Goal: Information Seeking & Learning: Learn about a topic

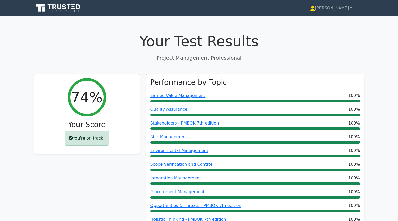
click at [62, 11] on icon at bounding box center [58, 8] width 49 height 10
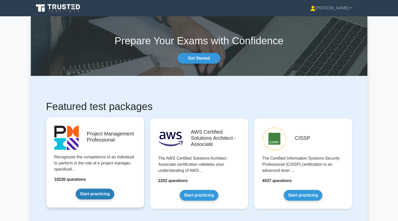
click at [89, 198] on link "Start practicing" at bounding box center [95, 194] width 38 height 11
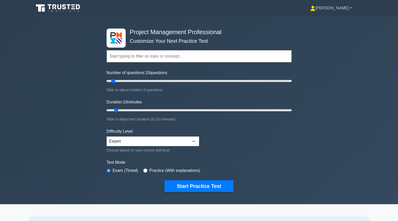
click at [348, 6] on link "[PERSON_NAME]" at bounding box center [331, 8] width 66 height 10
click at [336, 21] on link "Profile" at bounding box center [318, 20] width 40 height 8
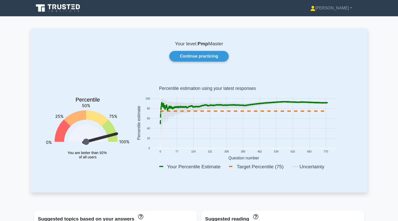
click at [52, 11] on icon at bounding box center [58, 8] width 49 height 10
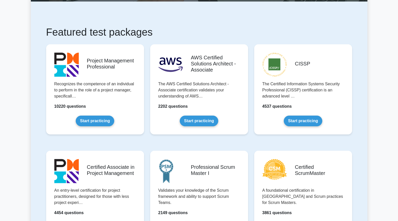
scroll to position [74, 0]
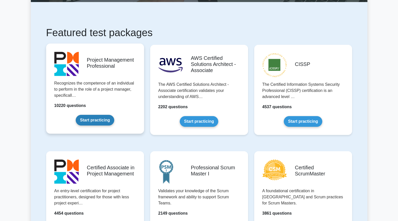
click at [90, 123] on link "Start practicing" at bounding box center [95, 120] width 38 height 11
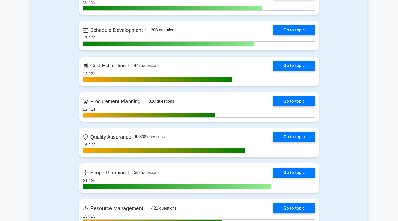
scroll to position [642, 0]
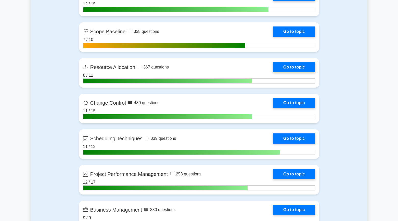
click at [77, 116] on div "Contents of the Project Management Professional package 10220 PMP questions gro…" at bounding box center [199, 8] width 246 height 1462
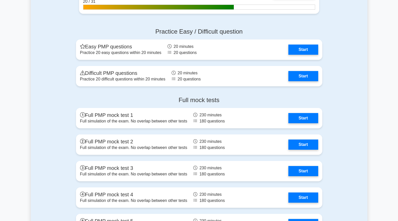
scroll to position [1754, 0]
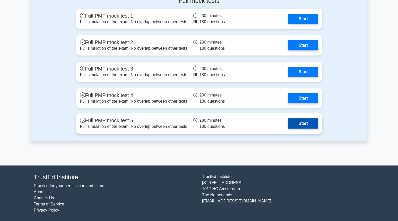
click at [303, 123] on link "Start" at bounding box center [303, 123] width 30 height 10
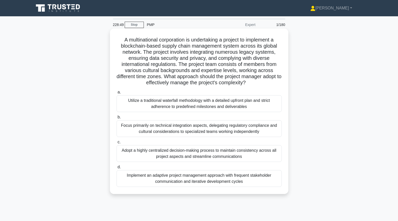
click at [233, 179] on div "Implement an adaptive project management approach with frequent stakeholder com…" at bounding box center [198, 178] width 165 height 17
click at [116, 169] on input "d. Implement an adaptive project management approach with frequent stakeholder …" at bounding box center [116, 167] width 0 height 3
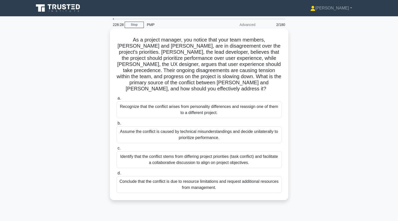
click at [126, 154] on div "Identify that the conflict stems from differing project priorities (task confli…" at bounding box center [198, 159] width 165 height 17
click at [116, 150] on input "c. Identify that the conflict stems from differing project priorities (task con…" at bounding box center [116, 148] width 0 height 3
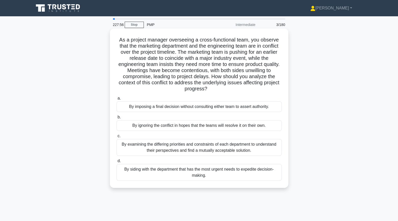
click at [119, 147] on div "By examining the differing priorities and constraints of each department to und…" at bounding box center [198, 147] width 165 height 17
click at [116, 138] on input "c. By examining the differing priorities and constraints of each department to …" at bounding box center [116, 135] width 0 height 3
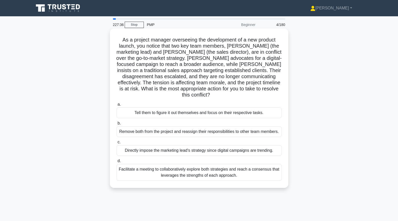
click at [118, 168] on div "Facilitate a meeting to collaboratively explore both strategies and reach a con…" at bounding box center [198, 172] width 165 height 17
click at [116, 163] on input "d. Facilitate a meeting to collaboratively explore both strategies and reach a …" at bounding box center [116, 160] width 0 height 3
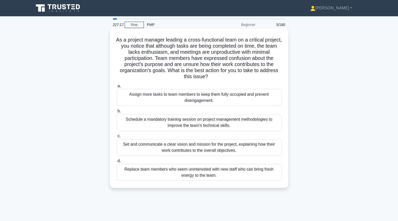
click at [128, 147] on div "Set and communicate a clear vision and mission for the project, explaining how …" at bounding box center [198, 147] width 165 height 17
click at [116, 138] on input "c. Set and communicate a clear vision and mission for the project, explaining h…" at bounding box center [116, 135] width 0 height 3
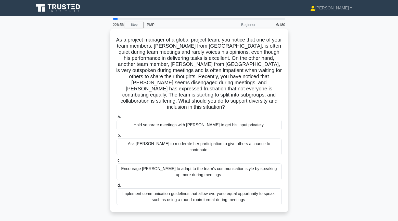
click at [128, 188] on div "Implement communication guidelines that allow everyone equal opportunity to spe…" at bounding box center [198, 196] width 165 height 17
click at [116, 185] on input "d. Implement communication guidelines that allow everyone equal opportunity to …" at bounding box center [116, 185] width 0 height 3
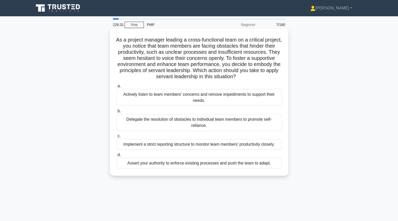
click at [148, 100] on div "Actively listen to team members' concerns and remove impediments to support the…" at bounding box center [198, 97] width 165 height 17
click at [116, 88] on input "a. Actively listen to team members' concerns and remove impediments to support …" at bounding box center [116, 86] width 0 height 3
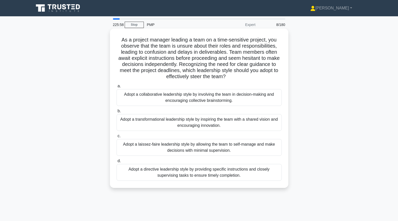
click at [120, 175] on div "Adopt a directive leadership style by providing specific instructions and close…" at bounding box center [198, 172] width 165 height 17
click at [116, 163] on input "d. Adopt a directive leadership style by providing specific instructions and cl…" at bounding box center [116, 160] width 0 height 3
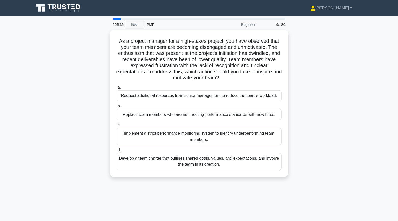
click at [95, 164] on div "As a project manager for a high-stakes project, you have observed that your tea…" at bounding box center [199, 106] width 336 height 153
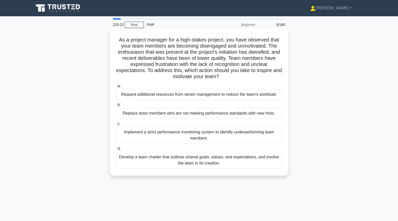
click at [128, 165] on div "Develop a team charter that outlines shared goals, values, and expectations, an…" at bounding box center [198, 160] width 165 height 17
click at [116, 151] on input "d. Develop a team charter that outlines shared goals, values, and expectations,…" at bounding box center [116, 148] width 0 height 3
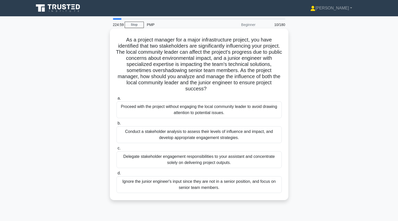
click at [138, 138] on div "Conduct a stakeholder analysis to assess their levels of influence and impact, …" at bounding box center [198, 134] width 165 height 17
click at [116, 125] on input "b. Conduct a stakeholder analysis to assess their levels of influence and impac…" at bounding box center [116, 123] width 0 height 3
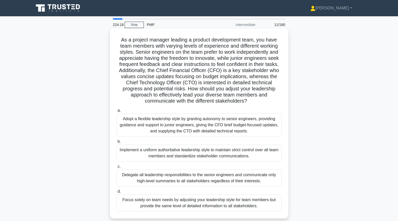
click at [121, 118] on div "Adopt a flexible leadership style by granting autonomy to senior engineers, pro…" at bounding box center [198, 125] width 165 height 23
click at [116, 112] on input "a. Adopt a flexible leadership style by granting autonomy to senior engineers, …" at bounding box center [116, 110] width 0 height 3
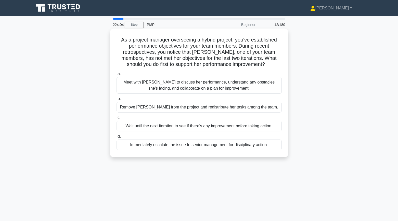
click at [120, 83] on div "Meet with Maria to discuss her performance, understand any obstacles she's faci…" at bounding box center [198, 85] width 165 height 17
click at [116, 76] on input "a. Meet with Maria to discuss her performance, understand any obstacles she's f…" at bounding box center [116, 73] width 0 height 3
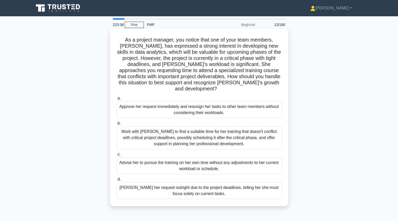
click at [125, 126] on div "Work with Emily to find a suitable time for her training that doesn't conflict …" at bounding box center [198, 137] width 165 height 23
click at [116, 125] on input "b. Work with Emily to find a suitable time for her training that doesn't confli…" at bounding box center [116, 123] width 0 height 3
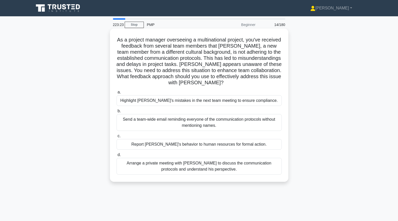
click at [151, 161] on div "Arrange a private meeting with Jacob to discuss the communication protocols and…" at bounding box center [198, 166] width 165 height 17
click at [116, 157] on input "d. Arrange a private meeting with Jacob to discuss the communication protocols …" at bounding box center [116, 154] width 0 height 3
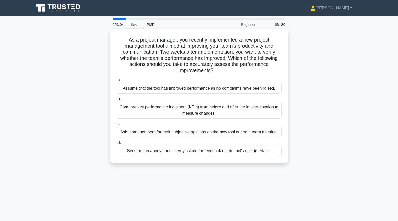
click at [130, 112] on div "Compare key performance indicators (KPIs) from before and after the implementat…" at bounding box center [198, 110] width 165 height 17
click at [116, 101] on input "b. Compare key performance indicators (KPIs) from before and after the implemen…" at bounding box center [116, 98] width 0 height 3
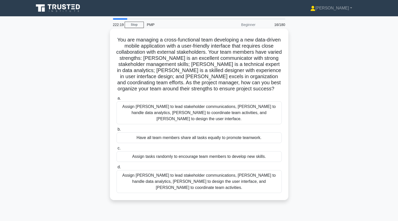
click at [179, 174] on div "Assign Maria to lead stakeholder communications, Ahmed to handle data analytics…" at bounding box center [198, 181] width 165 height 23
click at [116, 169] on input "d. Assign Maria to lead stakeholder communications, Ahmed to handle data analyt…" at bounding box center [116, 167] width 0 height 3
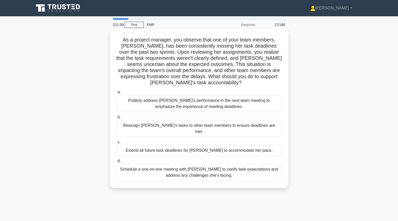
click at [125, 165] on div "Schedule a one-on-one meeting with Emily to clarify task expectations and addre…" at bounding box center [198, 172] width 165 height 17
click at [116, 163] on input "d. Schedule a one-on-one meeting with Emily to clarify task expectations and ad…" at bounding box center [116, 160] width 0 height 3
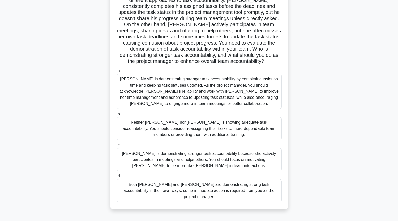
scroll to position [54, 0]
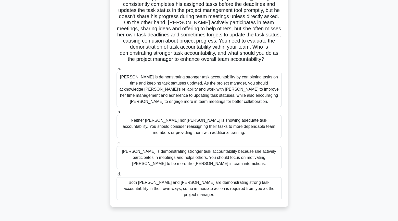
click at [145, 92] on div "Jacob is demonstrating stronger task accountability by completing tasks on time…" at bounding box center [198, 89] width 165 height 35
click at [116, 71] on input "a. Jacob is demonstrating stronger task accountability by completing tasks on t…" at bounding box center [116, 68] width 0 height 3
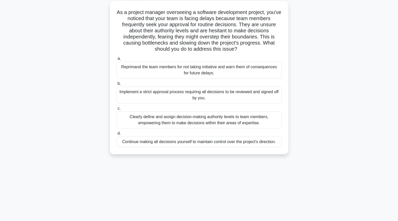
scroll to position [30, 0]
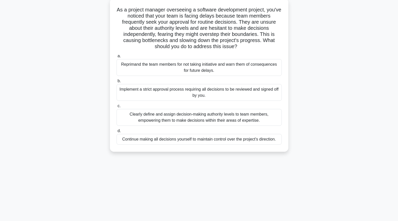
click at [139, 116] on div "Clearly define and assign decision-making authority levels to team members, emp…" at bounding box center [198, 117] width 165 height 17
click at [116, 108] on input "c. Clearly define and assign decision-making authority levels to team members, …" at bounding box center [116, 105] width 0 height 3
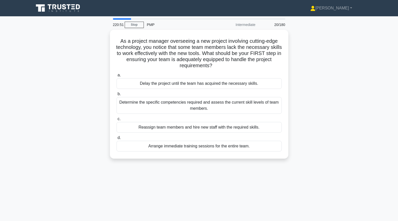
scroll to position [0, 0]
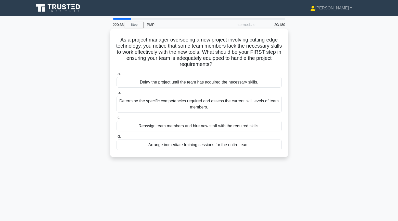
click at [125, 107] on div "Determine the specific competencies required and assess the current skill level…" at bounding box center [198, 104] width 165 height 17
click at [116, 94] on input "b. Determine the specific competencies required and assess the current skill le…" at bounding box center [116, 92] width 0 height 3
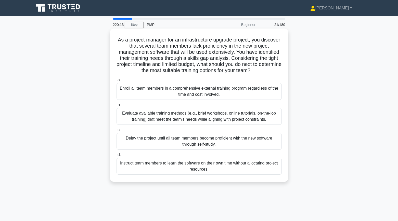
click at [123, 115] on div "Evaluate available training methods (e.g., brief workshops, online tutorials, o…" at bounding box center [198, 116] width 165 height 17
click at [116, 107] on input "b. Evaluate available training methods (e.g., brief workshops, online tutorials…" at bounding box center [116, 104] width 0 height 3
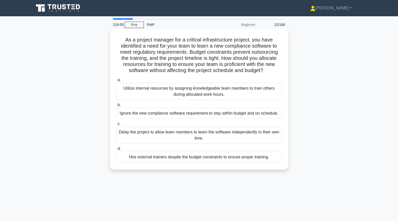
click at [139, 88] on div "Utilize internal resources by assigning knowledgeable team members to train oth…" at bounding box center [198, 91] width 165 height 17
click at [116, 82] on input "a. Utilize internal resources by assigning knowledgeable team members to train …" at bounding box center [116, 79] width 0 height 3
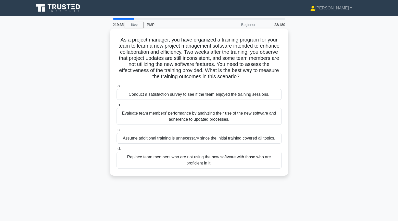
click at [137, 116] on div "Evaluate team members' performance by analyzing their use of the new software a…" at bounding box center [198, 116] width 165 height 17
click at [116, 107] on input "b. Evaluate team members' performance by analyzing their use of the new softwar…" at bounding box center [116, 104] width 0 height 3
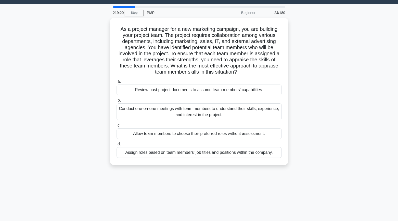
scroll to position [14, 0]
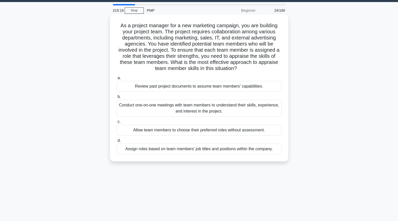
click at [133, 110] on div "Conduct one-on-one meetings with team members to understand their skills, exper…" at bounding box center [198, 108] width 165 height 17
click at [116, 99] on input "b. Conduct one-on-one meetings with team members to understand their skills, ex…" at bounding box center [116, 96] width 0 height 3
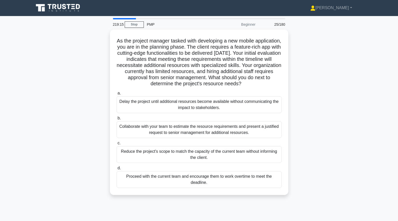
scroll to position [0, 0]
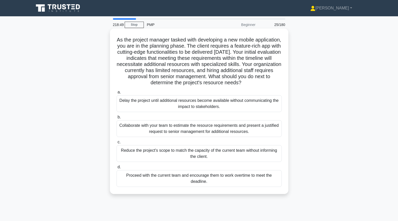
click at [123, 128] on div "Collaborate with your team to estimate the resource requirements and present a …" at bounding box center [198, 128] width 165 height 17
click at [116, 119] on input "b. Collaborate with your team to estimate the resource requirements and present…" at bounding box center [116, 117] width 0 height 3
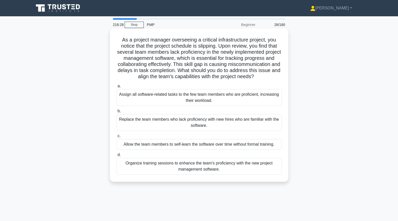
click at [132, 174] on div "Organize training sessions to enhance the team's proficiency with the new proje…" at bounding box center [198, 166] width 165 height 17
click at [116, 157] on input "d. Organize training sessions to enhance the team's proficiency with the new pr…" at bounding box center [116, 154] width 0 height 3
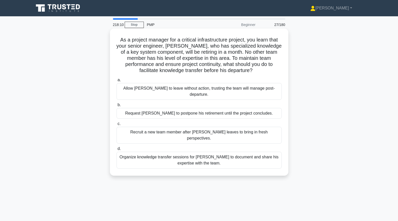
click at [136, 152] on div "Organize knowledge transfer sessions for Daniel to document and share his exper…" at bounding box center [198, 160] width 165 height 17
click at [116, 150] on input "d. Organize knowledge transfer sessions for Daniel to document and share his ex…" at bounding box center [116, 148] width 0 height 3
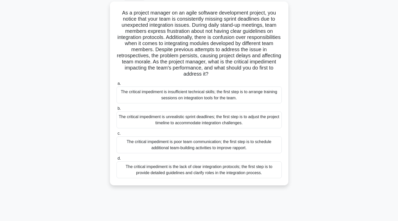
scroll to position [30, 0]
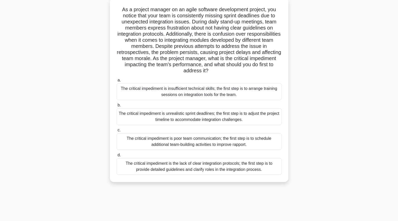
click at [153, 165] on div "The critical impediment is the lack of clear integration protocols; the first s…" at bounding box center [198, 166] width 165 height 17
click at [116, 157] on input "d. The critical impediment is the lack of clear integration protocols; the firs…" at bounding box center [116, 155] width 0 height 3
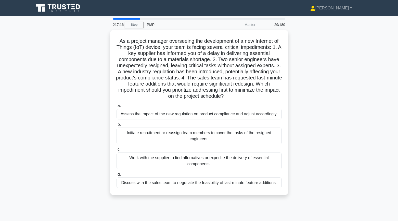
scroll to position [0, 0]
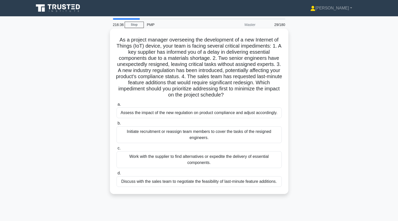
click at [163, 111] on div "Assess the impact of the new regulation on product compliance and adjust accord…" at bounding box center [198, 112] width 165 height 11
click at [116, 106] on input "a. Assess the impact of the new regulation on product compliance and adjust acc…" at bounding box center [116, 104] width 0 height 3
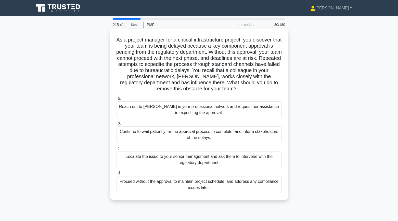
click at [129, 111] on div "Reach out to Susan in your professional network and request her assistance in e…" at bounding box center [198, 109] width 165 height 17
click at [116, 100] on input "a. Reach out to Susan in your professional network and request her assistance i…" at bounding box center [116, 98] width 0 height 3
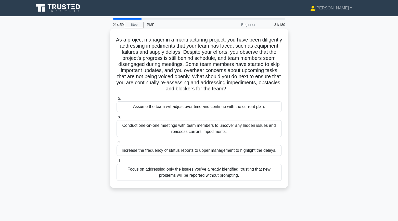
click at [140, 127] on div "Conduct one-on-one meetings with team members to uncover any hidden issues and …" at bounding box center [198, 128] width 165 height 17
click at [116, 119] on input "b. Conduct one-on-one meetings with team members to uncover any hidden issues a…" at bounding box center [116, 117] width 0 height 3
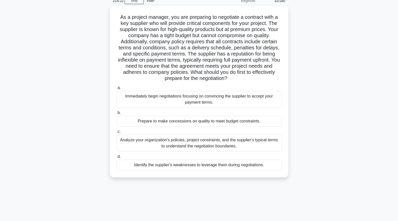
scroll to position [25, 0]
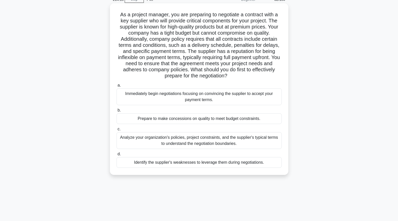
click at [135, 141] on div "Analyze your organization's policies, project constraints, and the supplier's t…" at bounding box center [198, 140] width 165 height 17
click at [116, 131] on input "c. Analyze your organization's policies, project constraints, and the supplier'…" at bounding box center [116, 129] width 0 height 3
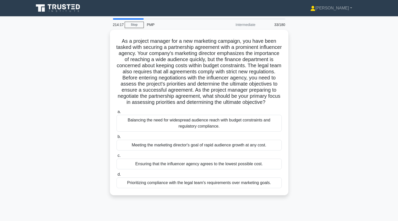
scroll to position [0, 0]
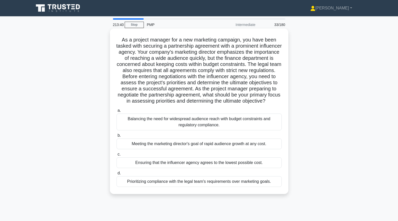
click at [128, 128] on div "Balancing the need for widespread audience reach with budget constraints and re…" at bounding box center [198, 122] width 165 height 17
click at [116, 112] on input "a. Balancing the need for widespread audience reach with budget constraints and…" at bounding box center [116, 110] width 0 height 3
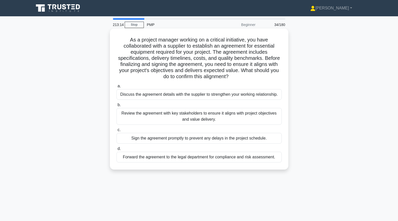
click at [137, 117] on div "Review the agreement with key stakeholders to ensure it aligns with project obj…" at bounding box center [198, 116] width 165 height 17
click at [116, 107] on input "b. Review the agreement with key stakeholders to ensure it aligns with project …" at bounding box center [116, 104] width 0 height 3
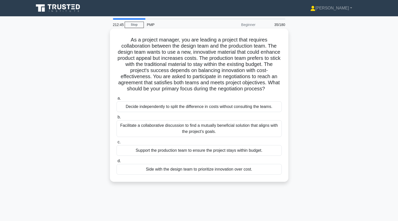
click at [127, 128] on div "Facilitate a collaborative discussion to find a mutually beneficial solution th…" at bounding box center [198, 128] width 165 height 17
click at [116, 119] on input "b. Facilitate a collaborative discussion to find a mutually beneficial solution…" at bounding box center [116, 117] width 0 height 3
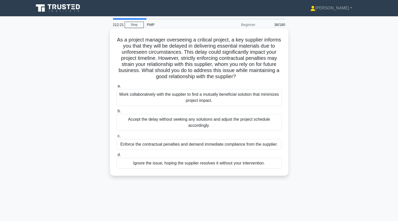
click at [133, 96] on div "Work collaboratively with the supplier to find a mutually beneficial solution t…" at bounding box center [198, 97] width 165 height 17
click at [116, 88] on input "a. Work collaboratively with the supplier to find a mutually beneficial solutio…" at bounding box center [116, 86] width 0 height 3
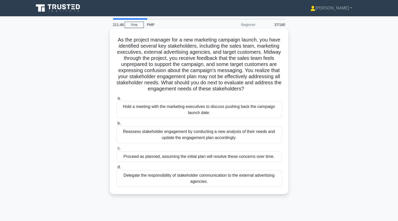
click at [133, 137] on div "Reassess stakeholder engagement by conducting a new analysis of their needs and…" at bounding box center [198, 134] width 165 height 17
click at [116, 125] on input "b. Reassess stakeholder engagement by conducting a new analysis of their needs …" at bounding box center [116, 123] width 0 height 3
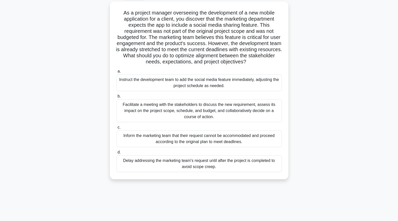
scroll to position [54, 0]
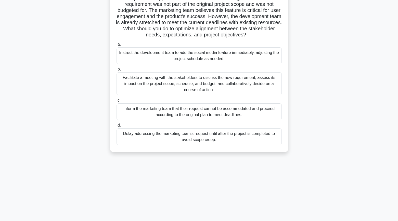
click at [138, 87] on div "Facilitate a meeting with the stakeholders to discuss the new requirement, asse…" at bounding box center [198, 83] width 165 height 23
click at [116, 71] on input "b. Facilitate a meeting with the stakeholders to discuss the new requirement, a…" at bounding box center [116, 69] width 0 height 3
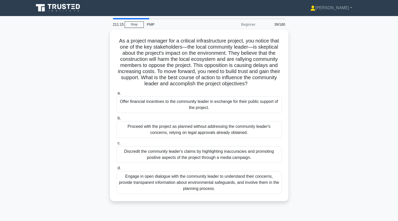
scroll to position [0, 0]
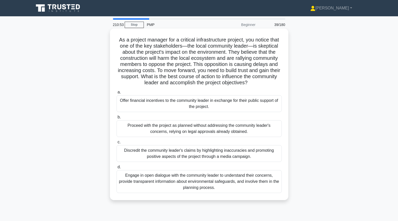
click at [145, 184] on div "Engage in open dialogue with the community leader to understand their concerns,…" at bounding box center [198, 181] width 165 height 23
click at [116, 169] on input "d. Engage in open dialogue with the community leader to understand their concer…" at bounding box center [116, 167] width 0 height 3
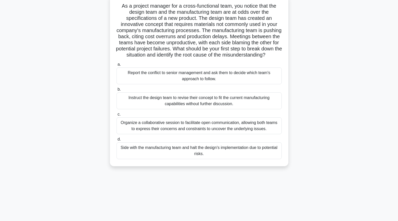
scroll to position [36, 0]
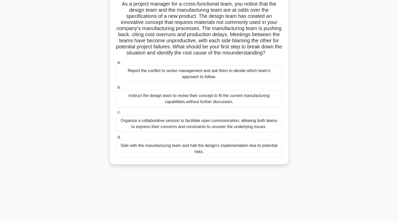
click at [123, 126] on div "Organize a collaborative session to facilitate open communication, allowing bot…" at bounding box center [198, 123] width 165 height 17
click at [116, 114] on input "c. Organize a collaborative session to facilitate open communication, allowing …" at bounding box center [116, 112] width 0 height 3
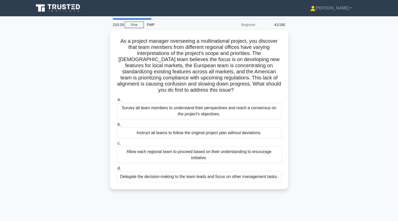
scroll to position [0, 0]
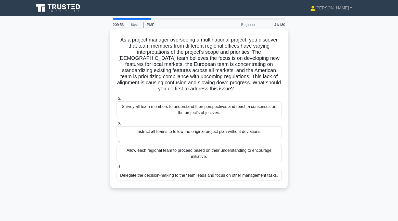
click at [124, 110] on div "Survey all team members to understand their perspectives and reach a consensus …" at bounding box center [198, 109] width 165 height 17
click at [116, 100] on input "a. Survey all team members to understand their perspectives and reach a consens…" at bounding box center [116, 98] width 0 height 3
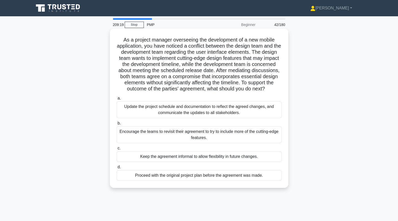
click at [134, 108] on div "Update the project schedule and documentation to reflect the agreed changes, an…" at bounding box center [198, 109] width 165 height 17
click at [116, 100] on input "a. Update the project schedule and documentation to reflect the agreed changes,…" at bounding box center [116, 98] width 0 height 3
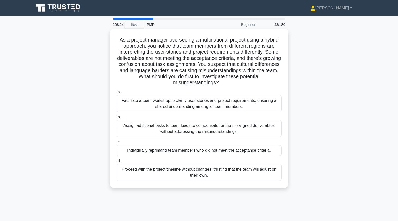
click at [129, 105] on div "Facilitate a team workshop to clarify user stories and project requirements, en…" at bounding box center [198, 103] width 165 height 17
click at [116, 94] on input "a. Facilitate a team workshop to clarify user stories and project requirements,…" at bounding box center [116, 92] width 0 height 3
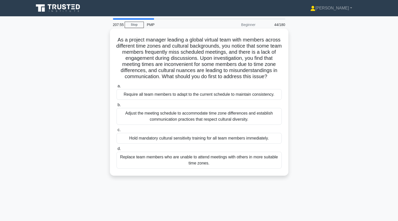
click at [121, 117] on div "Adjust the meeting schedule to accommodate time zone differences and establish …" at bounding box center [198, 116] width 165 height 17
click at [116, 107] on input "b. Adjust the meeting schedule to accommodate time zone differences and establi…" at bounding box center [116, 104] width 0 height 3
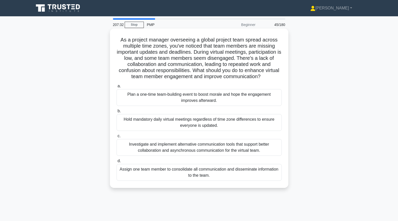
click at [125, 146] on div "Investigate and implement alternative communication tools that support better c…" at bounding box center [198, 147] width 165 height 17
click at [116, 138] on input "c. Investigate and implement alternative communication tools that support bette…" at bounding box center [116, 135] width 0 height 3
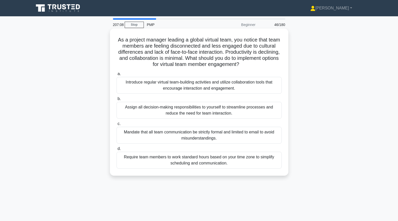
click at [120, 85] on div "Introduce regular virtual team-building activities and utilize collaboration to…" at bounding box center [198, 85] width 165 height 17
click at [116, 76] on input "a. Introduce regular virtual team-building activities and utilize collaboration…" at bounding box center [116, 73] width 0 height 3
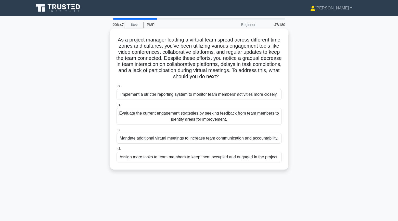
click at [141, 120] on div "Evaluate the current engagement strategies by seeking feedback from team member…" at bounding box center [198, 116] width 165 height 17
click at [116, 107] on input "b. Evaluate the current engagement strategies by seeking feedback from team mem…" at bounding box center [116, 104] width 0 height 3
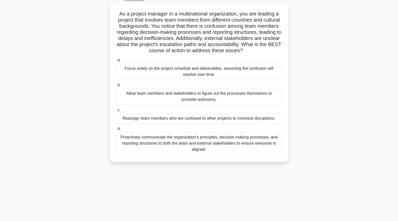
scroll to position [28, 0]
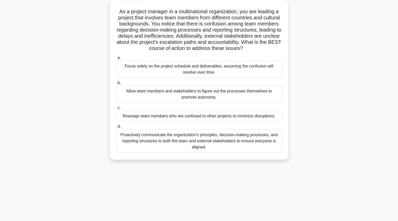
click at [134, 147] on div "Proactively communicate the organization's principles, decision-making processe…" at bounding box center [198, 141] width 165 height 23
click at [116, 128] on input "d. Proactively communicate the organization's principles, decision-making proce…" at bounding box center [116, 126] width 0 height 3
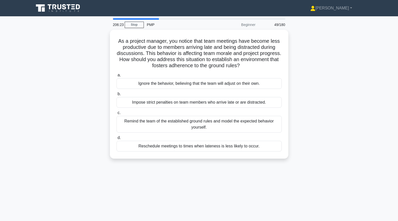
scroll to position [0, 0]
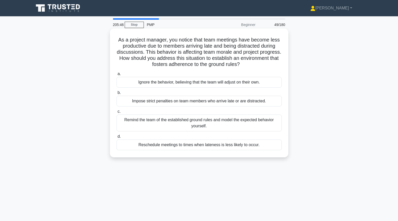
click at [143, 121] on div "Remind the team of the established ground rules and model the expected behavior…" at bounding box center [198, 123] width 165 height 17
click at [116, 113] on input "c. Remind the team of the established ground rules and model the expected behav…" at bounding box center [116, 111] width 0 height 3
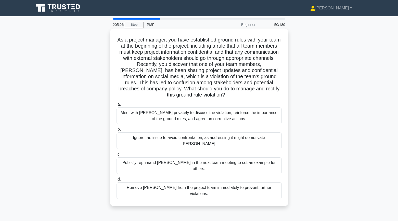
click at [132, 107] on div "Meet with Tom privately to discuss the violation, reinforce the importance of t…" at bounding box center [198, 115] width 165 height 17
click at [116, 105] on input "a. Meet with Tom privately to discuss the violation, reinforce the importance o…" at bounding box center [116, 104] width 0 height 3
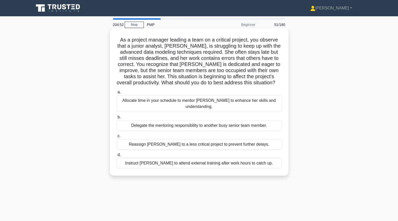
click at [137, 99] on div "Allocate time in your schedule to mentor Emma to enhance her skills and underst…" at bounding box center [198, 103] width 165 height 17
click at [116, 94] on input "a. Allocate time in your schedule to mentor Emma to enhance her skills and unde…" at bounding box center [116, 92] width 0 height 3
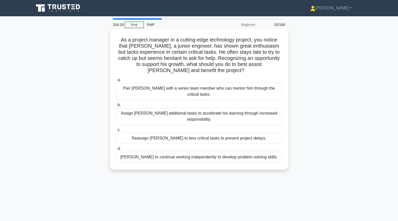
click at [142, 86] on div "Pair Sam with a senior team member who can mentor him through the critical task…" at bounding box center [198, 91] width 165 height 17
click at [116, 82] on input "a. Pair Sam with a senior team member who can mentor him through the critical t…" at bounding box center [116, 79] width 0 height 3
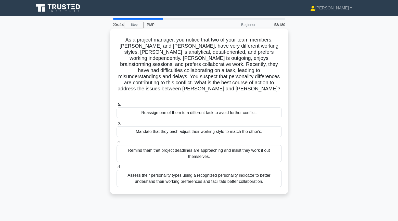
click at [142, 170] on div "Assess their personality types using a recognized personality indicator to bett…" at bounding box center [198, 178] width 165 height 17
click at [116, 166] on input "d. Assess their personality types using a recognized personality indicator to b…" at bounding box center [116, 167] width 0 height 3
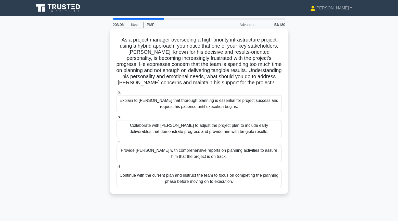
click at [132, 129] on div "Collaborate with Thomas to adjust the project plan to include early deliverable…" at bounding box center [198, 128] width 165 height 17
click at [116, 119] on input "b. Collaborate with Thomas to adjust the project plan to include early delivera…" at bounding box center [116, 117] width 0 height 3
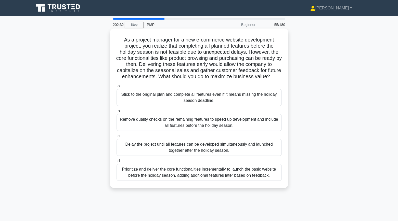
click at [136, 173] on div "Prioritize and deliver the core functionalities incrementally to launch the bas…" at bounding box center [198, 172] width 165 height 17
click at [116, 163] on input "d. Prioritize and deliver the core functionalities incrementally to launch the …" at bounding box center [116, 160] width 0 height 3
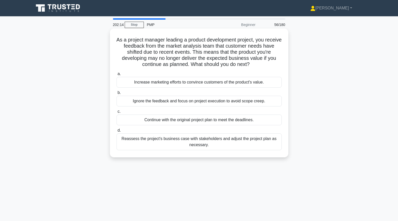
click at [171, 144] on div "Reassess the project's business case with stakeholders and adjust the project p…" at bounding box center [198, 141] width 165 height 17
click at [116, 132] on input "d. Reassess the project's business case with stakeholders and adjust the projec…" at bounding box center [116, 130] width 0 height 3
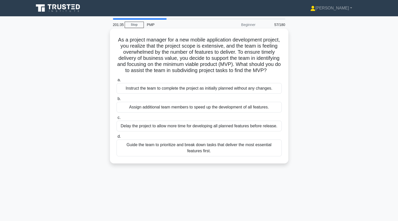
click at [142, 148] on div "Guide the team to prioritize and break down tasks that deliver the most essenti…" at bounding box center [198, 148] width 165 height 17
click at [116, 138] on input "d. Guide the team to prioritize and break down tasks that deliver the most esse…" at bounding box center [116, 136] width 0 height 3
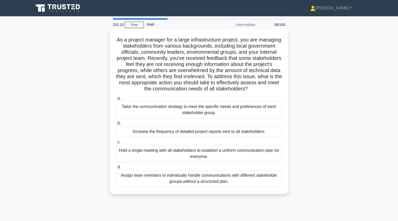
click at [128, 106] on div "Tailor the communication strategy to meet the specific needs and preferences of…" at bounding box center [198, 109] width 165 height 17
click at [116, 100] on input "a. Tailor the communication strategy to meet the specific needs and preferences…" at bounding box center [116, 98] width 0 height 3
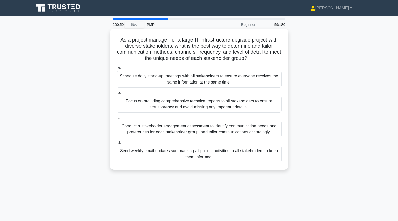
click at [125, 127] on div "Conduct a stakeholder engagement assessment to identify communication needs and…" at bounding box center [198, 129] width 165 height 17
click at [116, 119] on input "c. Conduct a stakeholder engagement assessment to identify communication needs …" at bounding box center [116, 117] width 0 height 3
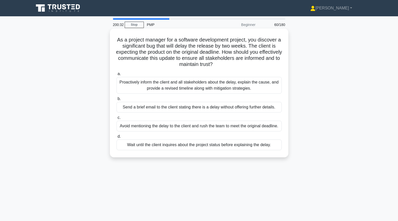
click at [125, 88] on div "Proactively inform the client and all stakeholders about the delay, explain the…" at bounding box center [198, 85] width 165 height 17
click at [116, 76] on input "a. Proactively inform the client and all stakeholders about the delay, explain …" at bounding box center [116, 73] width 0 height 3
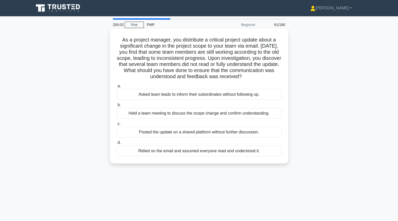
click at [121, 111] on div "Held a team meeting to discuss the scope change and confirm understanding." at bounding box center [198, 113] width 165 height 11
click at [116, 107] on input "b. Held a team meeting to discuss the scope change and confirm understanding." at bounding box center [116, 104] width 0 height 3
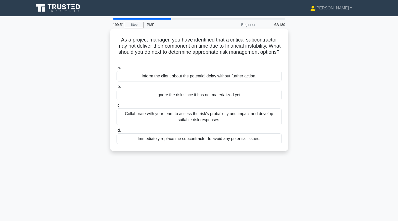
click at [125, 117] on div "Collaborate with your team to assess the risk's probability and impact and deve…" at bounding box center [198, 117] width 165 height 17
click at [116, 107] on input "c. Collaborate with your team to assess the risk's probability and impact and d…" at bounding box center [116, 105] width 0 height 3
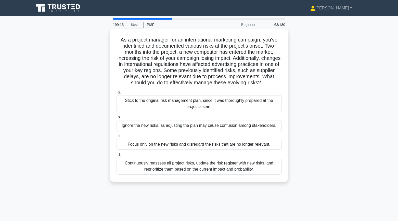
click at [120, 162] on div "Continuously reassess all project risks, update the risk register with new risk…" at bounding box center [198, 166] width 165 height 17
click at [116, 157] on input "d. Continuously reassess all project risks, update the risk register with new r…" at bounding box center [116, 154] width 0 height 3
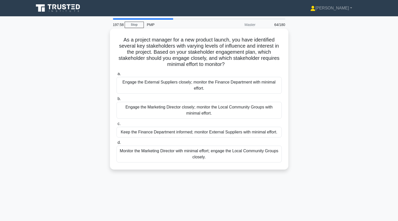
click at [154, 107] on div "Engage the Marketing Director closely; monitor the Local Community Groups with …" at bounding box center [198, 110] width 165 height 17
click at [116, 101] on input "b. Engage the Marketing Director closely; monitor the Local Community Groups wi…" at bounding box center [116, 98] width 0 height 3
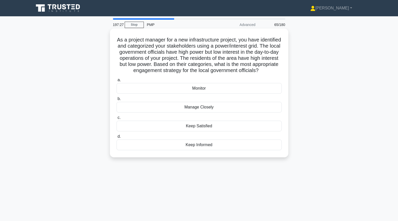
click at [156, 128] on div "Keep Satisfied" at bounding box center [198, 126] width 165 height 11
click at [116, 119] on input "c. Keep Satisfied" at bounding box center [116, 117] width 0 height 3
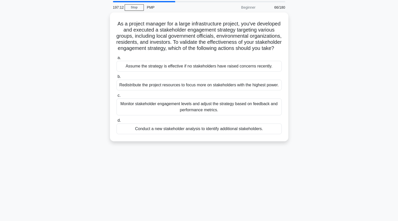
scroll to position [18, 0]
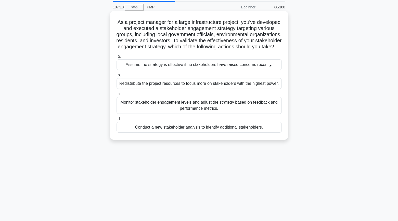
click at [126, 107] on div "Monitor stakeholder engagement levels and adjust the strategy based on feedback…" at bounding box center [198, 105] width 165 height 17
click at [116, 96] on input "c. Monitor stakeholder engagement levels and adjust the strategy based on feedb…" at bounding box center [116, 93] width 0 height 3
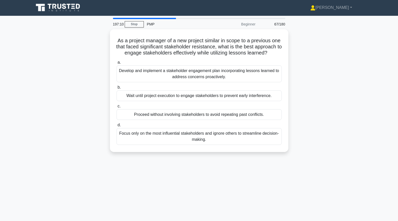
scroll to position [0, 0]
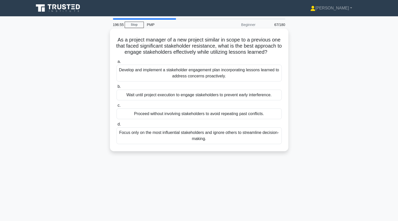
click at [116, 74] on div "Develop and implement a stakeholder engagement plan incorporating lessons learn…" at bounding box center [198, 73] width 165 height 17
click at [116, 63] on input "a. Develop and implement a stakeholder engagement plan incorporating lessons le…" at bounding box center [116, 61] width 0 height 3
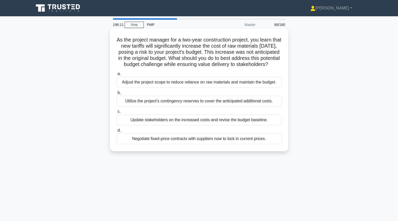
click at [149, 144] on div "Negotiate fixed-price contracts with suppliers now to lock in current prices." at bounding box center [198, 138] width 165 height 11
click at [116, 132] on input "d. Negotiate fixed-price contracts with suppliers now to lock in current prices." at bounding box center [116, 130] width 0 height 3
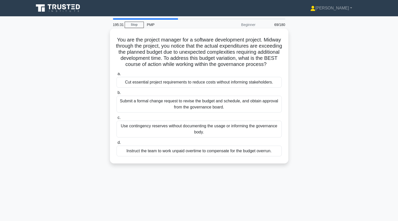
click at [118, 113] on div "Submit a formal change request to revise the budget and schedule, and obtain ap…" at bounding box center [198, 104] width 165 height 17
click at [116, 94] on input "b. Submit a formal change request to revise the budget and schedule, and obtain…" at bounding box center [116, 92] width 0 height 3
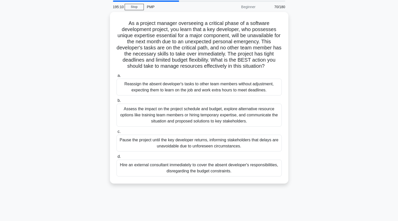
scroll to position [22, 0]
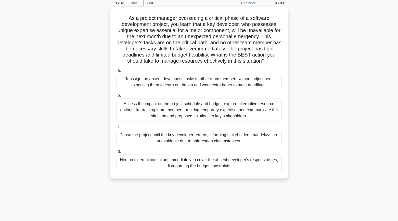
click at [117, 112] on div "Assess the impact on the project schedule and budget, explore alternative resou…" at bounding box center [198, 110] width 165 height 23
click at [116, 97] on input "b. Assess the impact on the project schedule and budget, explore alternative re…" at bounding box center [116, 95] width 0 height 3
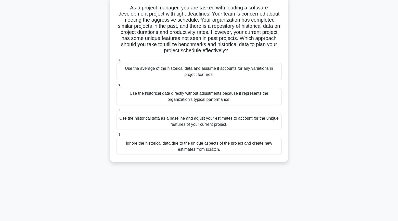
scroll to position [35, 0]
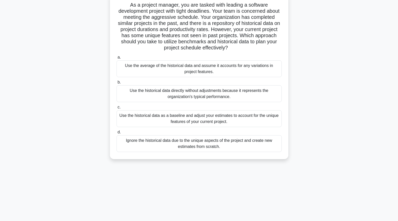
click at [131, 118] on div "Use the historical data as a baseline and adjust your estimates to account for …" at bounding box center [198, 118] width 165 height 17
click at [116, 109] on input "c. Use the historical data as a baseline and adjust your estimates to account f…" at bounding box center [116, 107] width 0 height 3
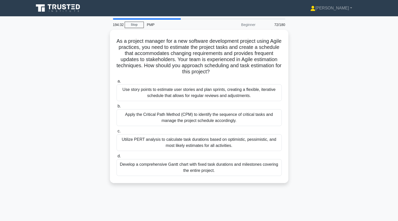
scroll to position [0, 0]
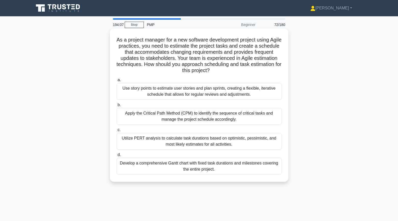
click at [122, 90] on div "Use story points to estimate user stories and plan sprints, creating a flexible…" at bounding box center [198, 91] width 165 height 17
click at [116, 82] on input "a. Use story points to estimate user stories and plan sprints, creating a flexi…" at bounding box center [116, 79] width 0 height 3
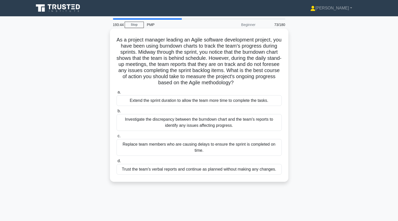
click at [128, 124] on div "Investigate the discrepancy between the burndown chart and the team's reports t…" at bounding box center [198, 122] width 165 height 17
click at [116, 113] on input "b. Investigate the discrepancy between the burndown chart and the team's report…" at bounding box center [116, 111] width 0 height 3
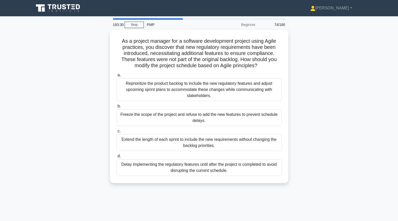
click at [96, 113] on div "As a project manager for a software development project using Agile practices, …" at bounding box center [199, 109] width 336 height 159
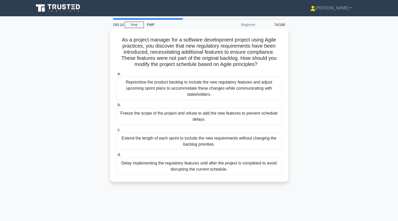
click at [119, 88] on div "Reprioritize the product backlog to include the new regulatory features and adj…" at bounding box center [198, 88] width 165 height 23
click at [116, 76] on input "a. Reprioritize the product backlog to include the new regulatory features and …" at bounding box center [116, 73] width 0 height 3
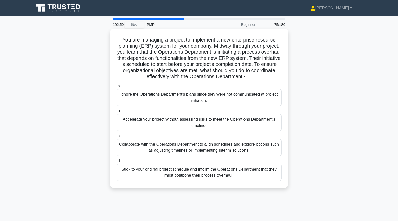
click at [122, 148] on div "Collaborate with the Operations Department to align schedules and explore optio…" at bounding box center [198, 147] width 165 height 17
click at [116, 138] on input "c. Collaborate with the Operations Department to align schedules and explore op…" at bounding box center [116, 135] width 0 height 3
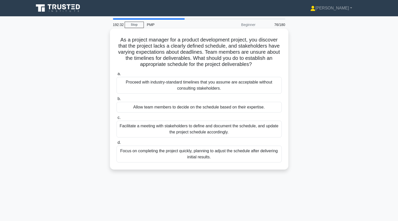
click at [125, 133] on div "Facilitate a meeting with stakeholders to define and document the schedule, and…" at bounding box center [198, 129] width 165 height 17
click at [116, 119] on input "c. Facilitate a meeting with stakeholders to define and document the schedule, …" at bounding box center [116, 117] width 0 height 3
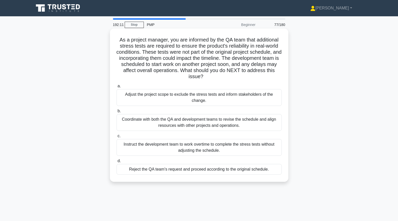
click at [126, 128] on div "Coordinate with both the QA and development teams to revise the schedule and al…" at bounding box center [198, 122] width 165 height 17
click at [116, 113] on input "b. Coordinate with both the QA and development teams to revise the schedule and…" at bounding box center [116, 111] width 0 height 3
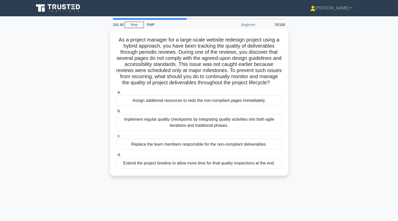
click at [131, 121] on div "Implement regular quality checkpoints by integrating quality activities into bo…" at bounding box center [198, 122] width 165 height 17
click at [116, 113] on input "b. Implement regular quality checkpoints by integrating quality activities into…" at bounding box center [116, 111] width 0 height 3
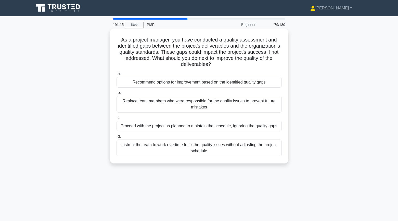
click at [123, 81] on div "Recommend options for improvement based on the identified quality gaps" at bounding box center [198, 82] width 165 height 11
click at [116, 76] on input "a. Recommend options for improvement based on the identified quality gaps" at bounding box center [116, 73] width 0 height 3
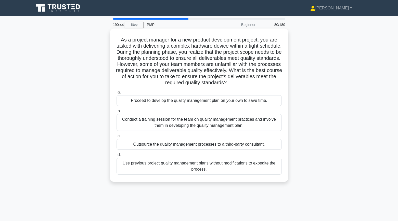
click at [126, 126] on div "Conduct a training session for the team on quality management practices and inv…" at bounding box center [198, 122] width 165 height 17
click at [116, 113] on input "b. Conduct a training session for the team on quality management practices and …" at bounding box center [116, 111] width 0 height 3
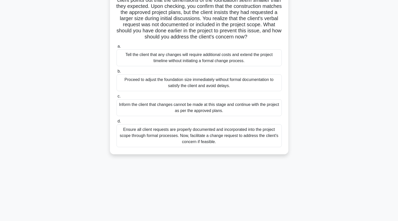
scroll to position [54, 0]
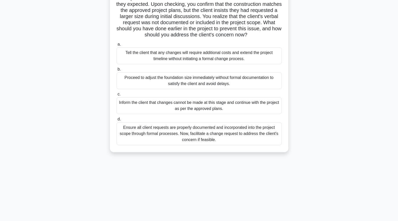
click at [129, 134] on div "Ensure all client requests are properly documented and incorporated into the pr…" at bounding box center [198, 133] width 165 height 23
click at [116, 121] on input "d. Ensure all client requests are properly documented and incorporated into the…" at bounding box center [116, 119] width 0 height 3
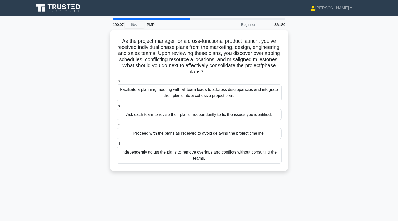
scroll to position [0, 0]
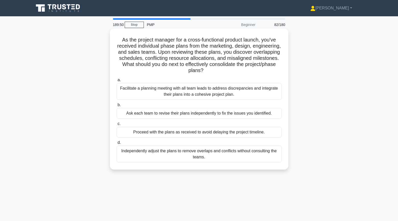
click at [135, 93] on div "Facilitate a planning meeting with all team leads to address discrepancies and …" at bounding box center [198, 91] width 165 height 17
click at [116, 82] on input "a. Facilitate a planning meeting with all team leads to address discrepancies a…" at bounding box center [116, 79] width 0 height 3
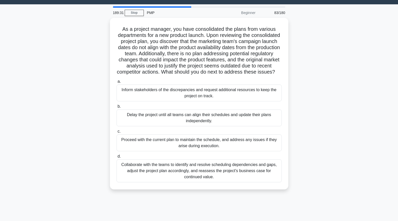
scroll to position [14, 0]
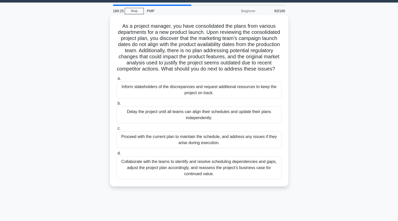
click at [120, 176] on div "Collaborate with the teams to identify and resolve scheduling dependencies and …" at bounding box center [198, 167] width 165 height 23
click at [116, 155] on input "d. Collaborate with the teams to identify and resolve scheduling dependencies a…" at bounding box center [116, 153] width 0 height 3
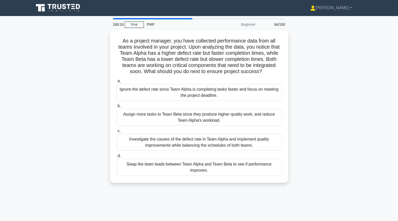
scroll to position [0, 0]
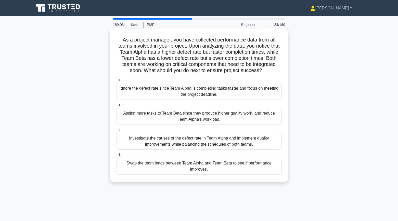
click at [128, 141] on div "Investigate the causes of the defect rate in Team Alpha and implement quality i…" at bounding box center [198, 141] width 165 height 17
click at [116, 132] on input "c. Investigate the causes of the defect rate in Team Alpha and implement qualit…" at bounding box center [116, 129] width 0 height 3
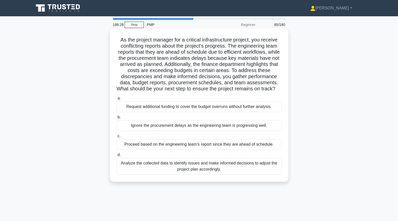
click at [127, 172] on div "Analyze the collected data to identify issues and make informed decisions to ad…" at bounding box center [198, 166] width 165 height 17
click at [116, 157] on input "d. Analyze the collected data to identify issues and make informed decisions to…" at bounding box center [116, 154] width 0 height 3
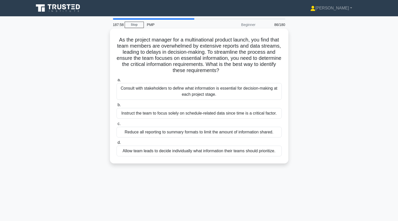
click at [125, 95] on div "Consult with stakeholders to define what information is essential for decision-…" at bounding box center [198, 91] width 165 height 17
click at [116, 82] on input "a. Consult with stakeholders to define what information is essential for decisi…" at bounding box center [116, 79] width 0 height 3
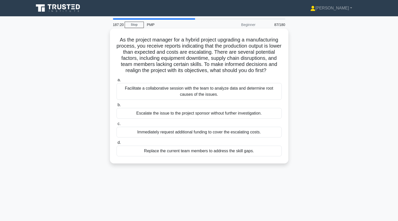
click at [124, 90] on div "Facilitate a collaborative session with the team to analyze data and determine …" at bounding box center [198, 91] width 165 height 17
click at [116, 82] on input "a. Facilitate a collaborative session with the team to analyze data and determi…" at bounding box center [116, 79] width 0 height 3
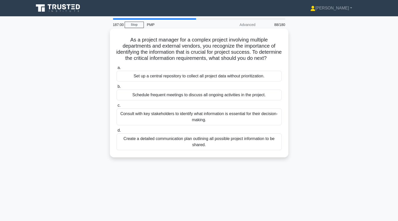
click at [131, 125] on div "Consult with key stakeholders to identify what information is essential for the…" at bounding box center [198, 117] width 165 height 17
click at [116, 107] on input "c. Consult with key stakeholders to identify what information is essential for …" at bounding box center [116, 105] width 0 height 3
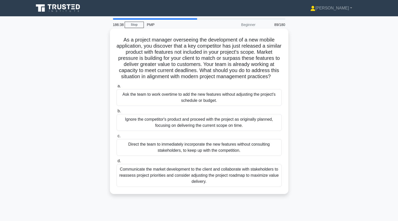
click at [136, 173] on div "Communicate the market development to the client and collaborate with stakehold…" at bounding box center [198, 175] width 165 height 23
click at [116, 163] on input "d. Communicate the market development to the client and collaborate with stakeh…" at bounding box center [116, 160] width 0 height 3
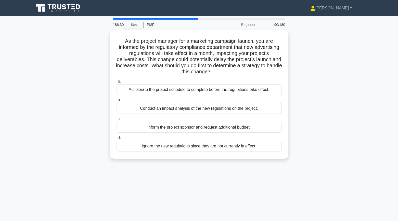
click at [104, 119] on div "As the project manager for a marketing campaign launch, you are informed by the…" at bounding box center [199, 97] width 336 height 135
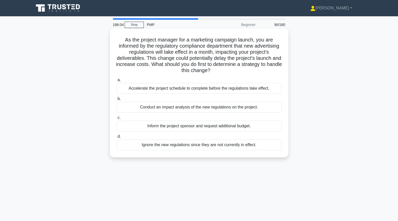
click at [124, 109] on div "Conduct an impact analysis of the new regulations on the project." at bounding box center [198, 107] width 165 height 11
click at [116, 101] on input "b. Conduct an impact analysis of the new regulations on the project." at bounding box center [116, 98] width 0 height 3
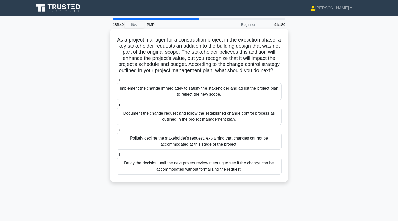
click at [125, 117] on div "Document the change request and follow the established change control process a…" at bounding box center [198, 116] width 165 height 17
click at [116, 107] on input "b. Document the change request and follow the established change control proces…" at bounding box center [116, 104] width 0 height 3
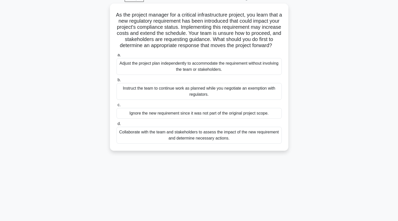
scroll to position [27, 0]
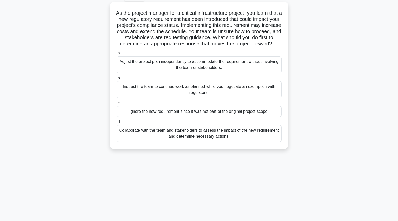
click at [124, 138] on div "Collaborate with the team and stakeholders to assess the impact of the new requ…" at bounding box center [198, 133] width 165 height 17
click at [116, 124] on input "d. Collaborate with the team and stakeholders to assess the impact of the new r…" at bounding box center [116, 121] width 0 height 3
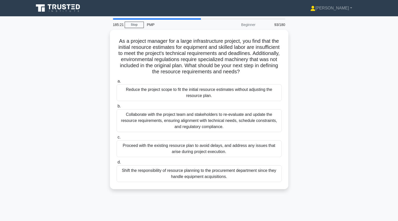
scroll to position [0, 0]
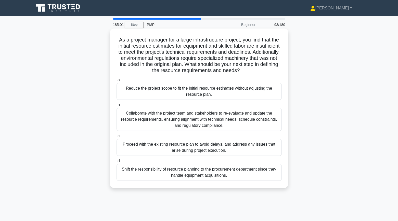
click at [122, 120] on div "Collaborate with the project team and stakeholders to re-evaluate and update th…" at bounding box center [198, 119] width 165 height 23
click at [116, 107] on input "b. Collaborate with the project team and stakeholders to re-evaluate and update…" at bounding box center [116, 104] width 0 height 3
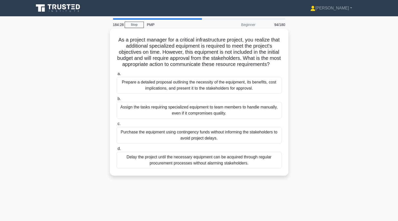
click at [123, 84] on div "Prepare a detailed proposal outlining the necessity of the equipment, its benef…" at bounding box center [198, 85] width 165 height 17
click at [116, 76] on input "a. Prepare a detailed proposal outlining the necessity of the equipment, its be…" at bounding box center [116, 73] width 0 height 3
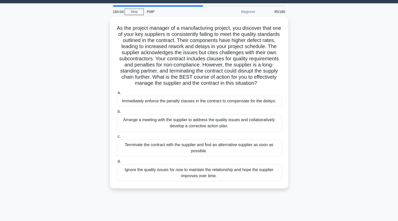
scroll to position [13, 0]
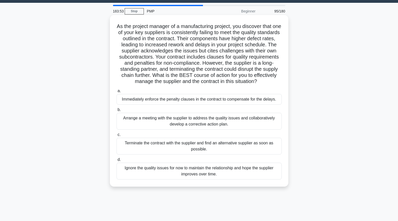
click at [125, 127] on div "Arrange a meeting with the supplier to address the quality issues and collabora…" at bounding box center [198, 121] width 165 height 17
click at [116, 112] on input "b. Arrange a meeting with the supplier to address the quality issues and collab…" at bounding box center [116, 109] width 0 height 3
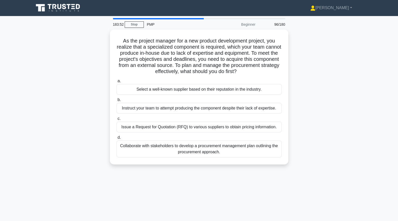
scroll to position [0, 0]
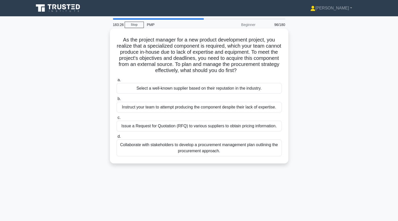
click at [130, 151] on div "Collaborate with stakeholders to develop a procurement management plan outlinin…" at bounding box center [198, 148] width 165 height 17
click at [116, 138] on input "d. Collaborate with stakeholders to develop a procurement management plan outli…" at bounding box center [116, 136] width 0 height 3
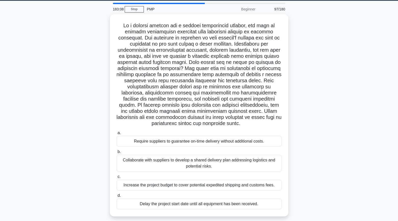
scroll to position [16, 0]
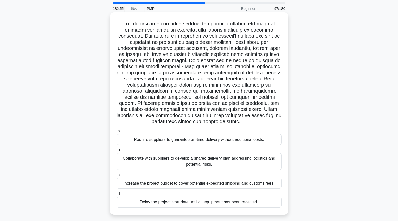
click at [128, 154] on div "Collaborate with suppliers to develop a shared delivery plan addressing logisti…" at bounding box center [198, 161] width 165 height 17
click at [116, 152] on input "b. Collaborate with suppliers to develop a shared delivery plan addressing logi…" at bounding box center [116, 149] width 0 height 3
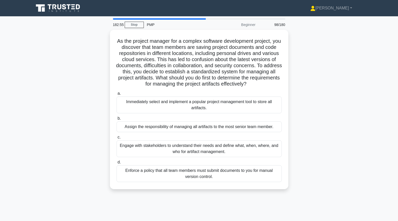
scroll to position [0, 0]
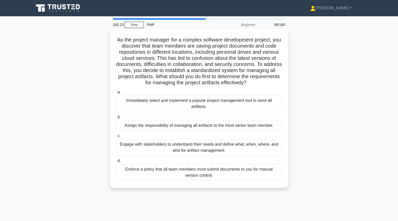
click at [129, 146] on div "Engage with stakeholders to understand their needs and define what, when, where…" at bounding box center [198, 147] width 165 height 17
click at [116, 138] on input "c. Engage with stakeholders to understand their needs and define what, when, wh…" at bounding box center [116, 135] width 0 height 3
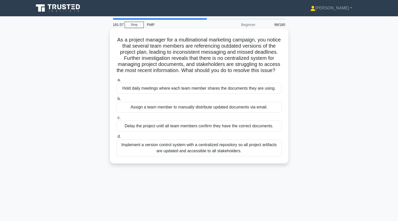
click at [119, 156] on div "Implement a version control system with a centralized repository so all project…" at bounding box center [198, 148] width 165 height 17
click at [116, 138] on input "d. Implement a version control system with a centralized repository so all proj…" at bounding box center [116, 136] width 0 height 3
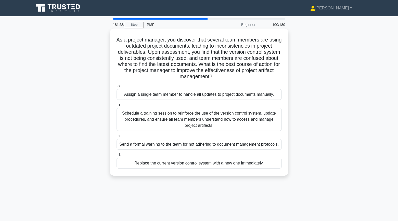
click at [121, 124] on div "Schedule a training session to reinforce the use of the version control system,…" at bounding box center [198, 119] width 165 height 23
click at [116, 107] on input "b. Schedule a training session to reinforce the use of the version control syst…" at bounding box center [116, 104] width 0 height 3
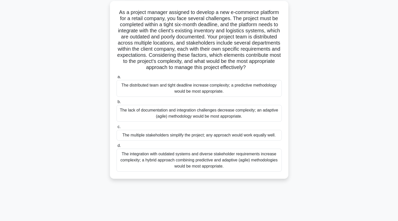
scroll to position [29, 0]
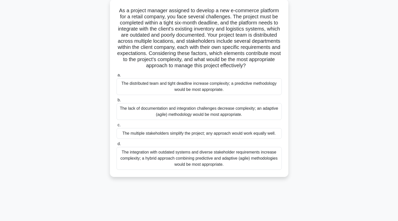
click at [126, 163] on div "The integration with outdated systems and diverse stakeholder requirements incr…" at bounding box center [198, 158] width 165 height 23
click at [116, 146] on input "d. The integration with outdated systems and diverse stakeholder requirements i…" at bounding box center [116, 143] width 0 height 3
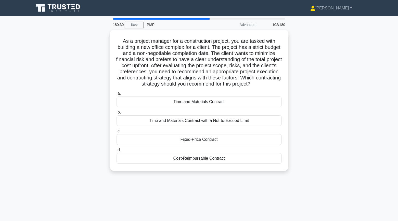
scroll to position [0, 0]
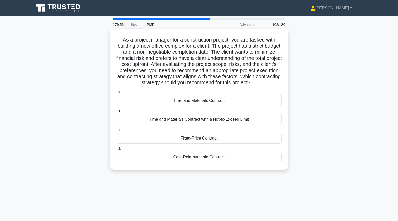
click at [147, 137] on div "Fixed-Price Contract" at bounding box center [198, 138] width 165 height 11
click at [116, 132] on input "c. Fixed-Price Contract" at bounding box center [116, 129] width 0 height 3
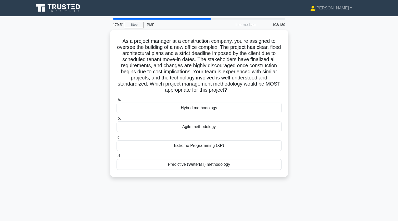
click at [103, 116] on div "As a project manager at a construction company, you're assigned to oversee the …" at bounding box center [199, 106] width 336 height 153
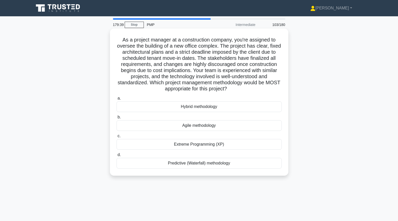
click at [145, 166] on div "Predictive (Waterfall) methodology" at bounding box center [198, 163] width 165 height 11
click at [116, 157] on input "d. Predictive (Waterfall) methodology" at bounding box center [116, 154] width 0 height 3
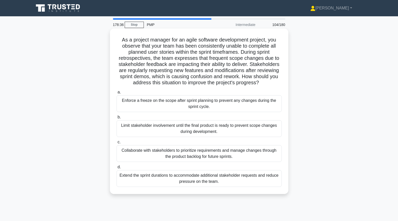
click at [125, 156] on div "Collaborate with stakeholders to prioritize requirements and manage changes thr…" at bounding box center [198, 153] width 165 height 17
click at [116, 144] on input "c. Collaborate with stakeholders to prioritize requirements and manage changes …" at bounding box center [116, 142] width 0 height 3
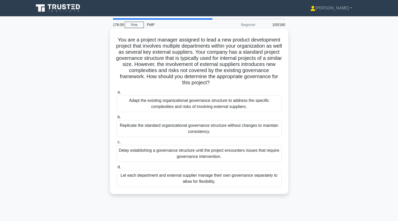
click at [126, 101] on div "Adapt the existing organizational governance structure to address the specific …" at bounding box center [198, 103] width 165 height 17
click at [116, 94] on input "a. Adapt the existing organizational governance structure to address the specif…" at bounding box center [116, 92] width 0 height 3
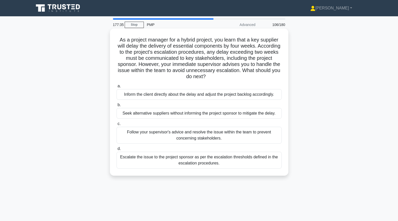
click at [134, 160] on div "Escalate the issue to the project sponsor as per the escalation thresholds defi…" at bounding box center [198, 160] width 165 height 17
click at [116, 151] on input "d. Escalate the issue to the project sponsor as per the escalation thresholds d…" at bounding box center [116, 148] width 0 height 3
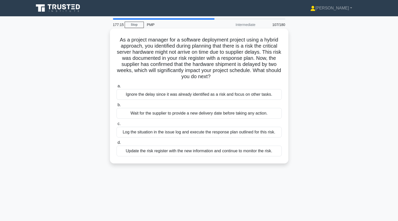
click at [159, 133] on div "Log the situation in the issue log and execute the response plan outlined for t…" at bounding box center [198, 132] width 165 height 11
click at [116, 126] on input "c. Log the situation in the issue log and execute the response plan outlined fo…" at bounding box center [116, 123] width 0 height 3
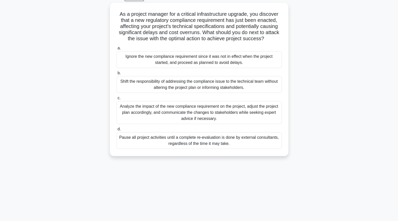
scroll to position [30, 0]
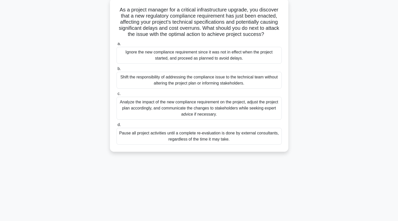
click at [128, 107] on div "Analyze the impact of the new compliance requirement on the project, adjust the…" at bounding box center [198, 108] width 165 height 23
click at [116, 96] on input "c. Analyze the impact of the new compliance requirement on the project, adjust …" at bounding box center [116, 93] width 0 height 3
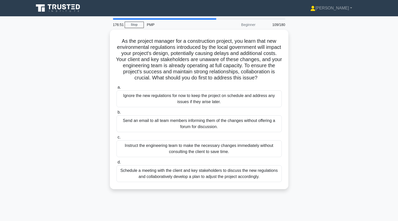
scroll to position [0, 0]
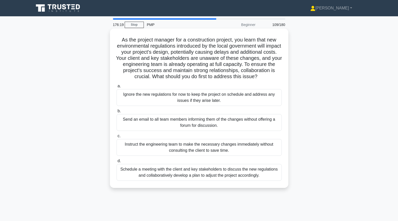
click at [129, 174] on div "Schedule a meeting with the client and key stakeholders to discuss the new regu…" at bounding box center [198, 172] width 165 height 17
click at [116, 163] on input "d. Schedule a meeting with the client and key stakeholders to discuss the new r…" at bounding box center [116, 160] width 0 height 3
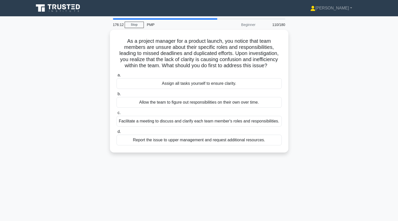
click at [96, 107] on div "As a project manager for a product launch, you notice that team members are uns…" at bounding box center [199, 94] width 336 height 129
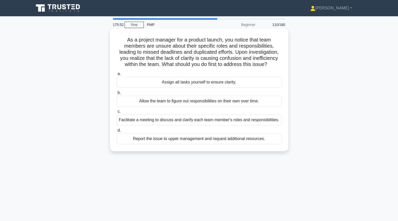
click at [126, 120] on div "Facilitate a meeting to discuss and clarify each team member's roles and respon…" at bounding box center [198, 120] width 165 height 11
click at [116, 113] on input "c. Facilitate a meeting to discuss and clarify each team member's roles and res…" at bounding box center [116, 111] width 0 height 3
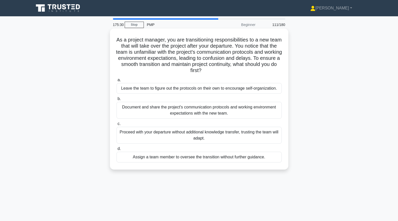
click at [128, 115] on div "Document and share the project's communication protocols and working environmen…" at bounding box center [198, 110] width 165 height 17
click at [116, 101] on input "b. Document and share the project's communication protocols and working environ…" at bounding box center [116, 98] width 0 height 3
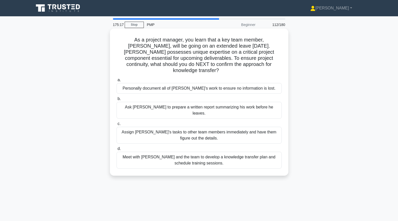
click at [127, 152] on div "Meet with Tom and the team to develop a knowledge transfer plan and schedule tr…" at bounding box center [198, 160] width 165 height 17
click at [116, 148] on input "d. Meet with Tom and the team to develop a knowledge transfer plan and schedule…" at bounding box center [116, 148] width 0 height 3
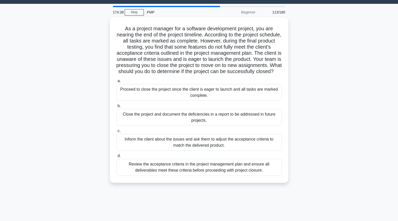
scroll to position [13, 0]
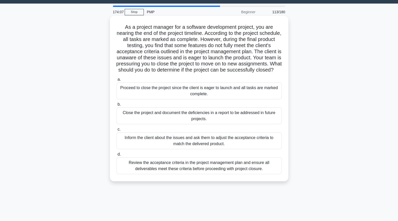
click at [136, 174] on div "Review the acceptance criteria in the project management plan and ensure all de…" at bounding box center [198, 165] width 165 height 17
click at [116, 156] on input "d. Review the acceptance criteria in the project management plan and ensure all…" at bounding box center [116, 154] width 0 height 3
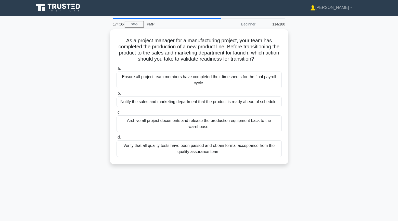
scroll to position [0, 0]
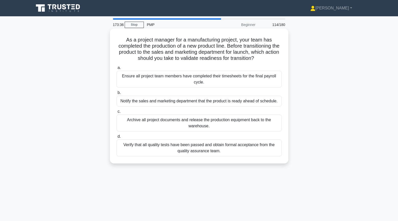
click at [127, 149] on div "Verify that all quality tests have been passed and obtain formal acceptance fro…" at bounding box center [198, 148] width 165 height 17
click at [116, 138] on input "d. Verify that all quality tests have been passed and obtain formal acceptance …" at bounding box center [116, 136] width 0 height 3
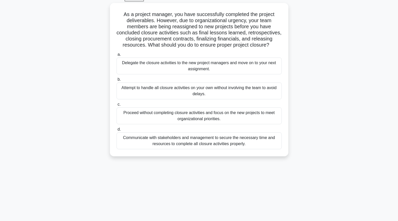
scroll to position [27, 0]
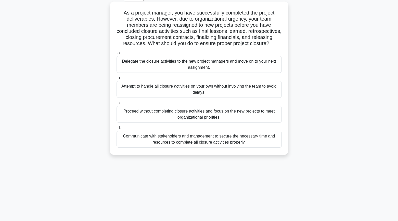
click at [132, 140] on div "Communicate with stakeholders and management to secure the necessary time and r…" at bounding box center [198, 139] width 165 height 17
click at [116, 130] on input "d. Communicate with stakeholders and management to secure the necessary time an…" at bounding box center [116, 127] width 0 height 3
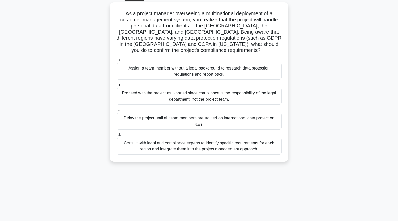
scroll to position [28, 0]
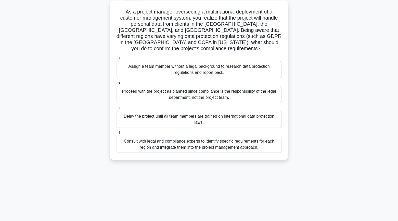
click at [127, 140] on div "Consult with legal and compliance experts to identify specific requirements for…" at bounding box center [198, 144] width 165 height 17
click at [116, 135] on input "d. Consult with legal and compliance experts to identify specific requirements …" at bounding box center [116, 132] width 0 height 3
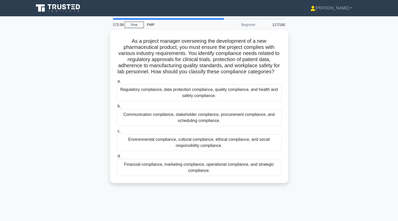
scroll to position [0, 0]
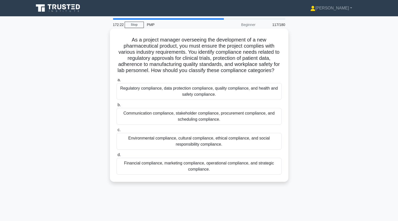
click at [128, 91] on div "Regulatory compliance, data protection compliance, quality compliance, and heal…" at bounding box center [198, 91] width 165 height 17
click at [116, 82] on input "a. Regulatory compliance, data protection compliance, quality compliance, and h…" at bounding box center [116, 79] width 0 height 3
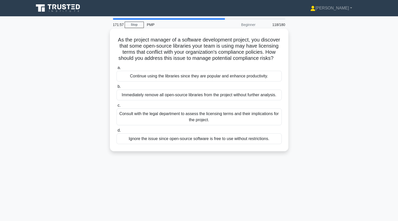
click at [128, 119] on div "Consult with the legal department to assess the licensing terms and their impli…" at bounding box center [198, 117] width 165 height 17
click at [116, 107] on input "c. Consult with the legal department to assess the licensing terms and their im…" at bounding box center [116, 105] width 0 height 3
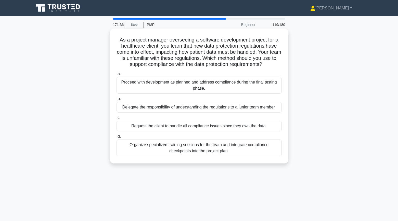
click at [127, 148] on div "Organize specialized training sessions for the team and integrate compliance ch…" at bounding box center [198, 148] width 165 height 17
click at [116, 138] on input "d. Organize specialized training sessions for the team and integrate compliance…" at bounding box center [116, 136] width 0 height 3
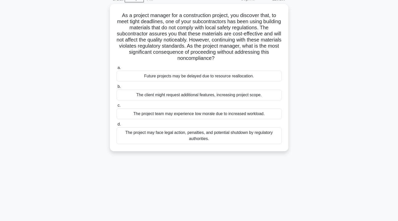
scroll to position [27, 0]
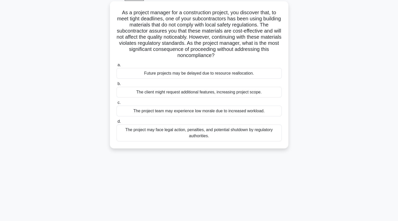
click at [125, 135] on div "The project may face legal action, penalties, and potential shutdown by regulat…" at bounding box center [198, 133] width 165 height 17
click at [116, 123] on input "d. The project may face legal action, penalties, and potential shutdown by regu…" at bounding box center [116, 121] width 0 height 3
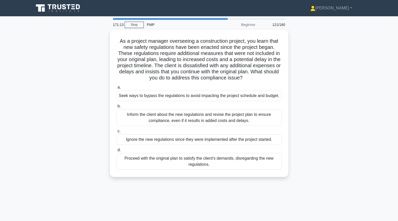
scroll to position [0, 0]
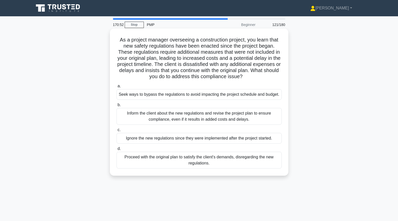
click at [143, 119] on div "Inform the client about the new regulations and revise the project plan to ensu…" at bounding box center [198, 116] width 165 height 17
click at [116, 107] on input "b. Inform the client about the new regulations and revise the project plan to e…" at bounding box center [116, 104] width 0 height 3
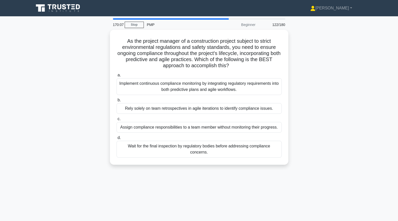
click at [97, 87] on div "As the project manager of a construction project subject to strict environmenta…" at bounding box center [199, 100] width 336 height 141
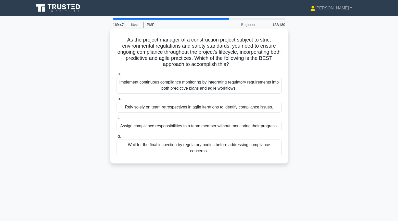
click at [124, 88] on div "Implement continuous compliance monitoring by integrating regulatory requiremen…" at bounding box center [198, 85] width 165 height 17
click at [116, 76] on input "a. Implement continuous compliance monitoring by integrating regulatory require…" at bounding box center [116, 73] width 0 height 3
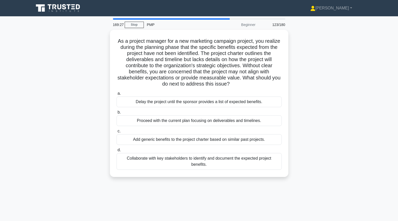
click at [99, 158] on div "As a project manager for a new marketing campaign project, you realize during t…" at bounding box center [199, 106] width 336 height 153
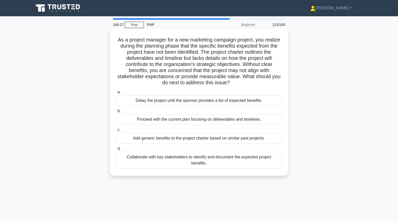
click at [132, 160] on div "Collaborate with key stakeholders to identify and document the expected project…" at bounding box center [198, 160] width 165 height 17
click at [116, 151] on input "d. Collaborate with key stakeholders to identify and document the expected proj…" at bounding box center [116, 148] width 0 height 3
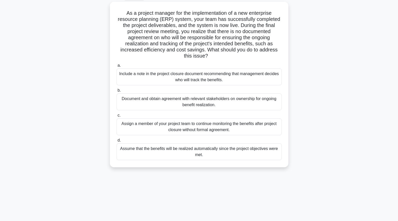
scroll to position [29, 0]
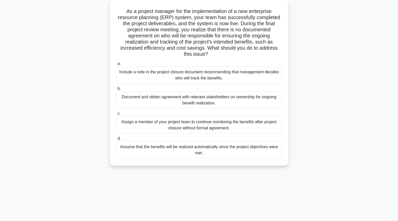
click at [127, 100] on div "Document and obtain agreement with relevant stakeholders on ownership for ongoi…" at bounding box center [198, 100] width 165 height 17
click at [116, 90] on input "b. Document and obtain agreement with relevant stakeholders on ownership for on…" at bounding box center [116, 88] width 0 height 3
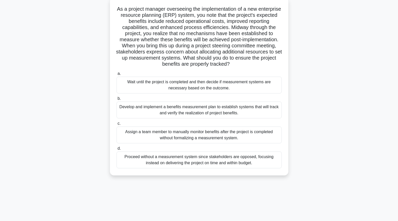
scroll to position [34, 0]
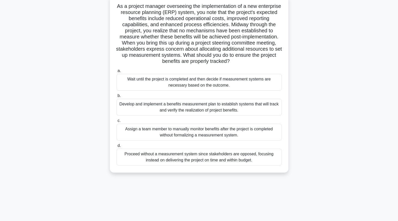
click at [124, 108] on div "Develop and implement a benefits measurement plan to establish systems that wil…" at bounding box center [198, 107] width 165 height 17
click at [116, 98] on input "b. Develop and implement a benefits measurement plan to establish systems that …" at bounding box center [116, 95] width 0 height 3
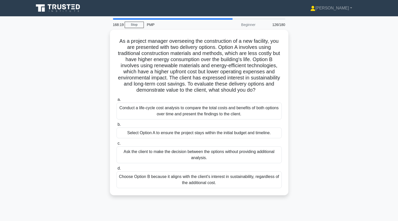
scroll to position [0, 0]
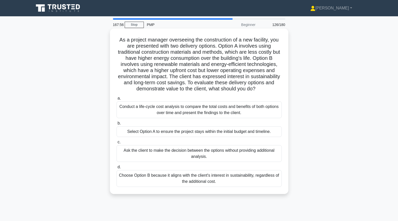
click at [122, 110] on div "Conduct a life-cycle cost analysis to compare the total costs and benefits of b…" at bounding box center [198, 109] width 165 height 17
click at [116, 100] on input "a. Conduct a life-cycle cost analysis to compare the total costs and benefits o…" at bounding box center [116, 98] width 0 height 3
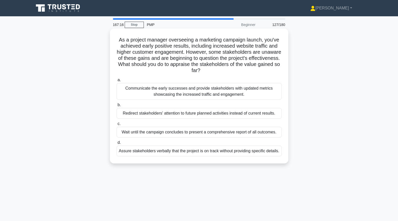
click at [126, 89] on div "Communicate the early successes and provide stakeholders with updated metrics s…" at bounding box center [198, 91] width 165 height 17
click at [116, 82] on input "a. Communicate the early successes and provide stakeholders with updated metric…" at bounding box center [116, 79] width 0 height 3
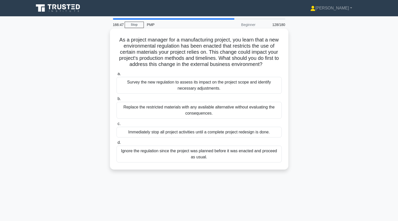
click at [130, 87] on div "Survey the new regulation to assess its impact on the project scope and identif…" at bounding box center [198, 85] width 165 height 17
click at [116, 76] on input "a. Survey the new regulation to assess its impact on the project scope and iden…" at bounding box center [116, 73] width 0 height 3
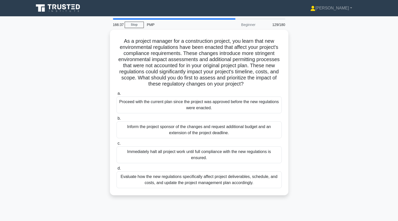
click at [100, 85] on div "As a project manager for a construction project, you learn that new environment…" at bounding box center [199, 116] width 336 height 172
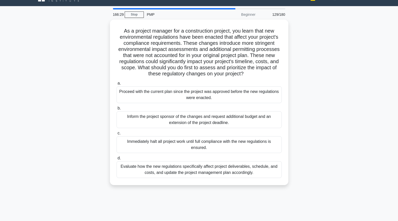
scroll to position [16, 0]
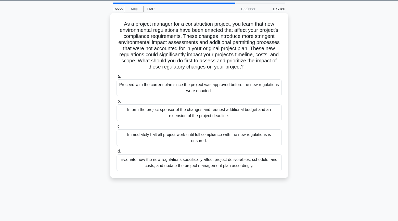
click at [127, 165] on div "Evaluate how the new regulations specifically affect project deliverables, sche…" at bounding box center [198, 162] width 165 height 17
click at [116, 153] on input "d. Evaluate how the new regulations specifically affect project deliverables, s…" at bounding box center [116, 151] width 0 height 3
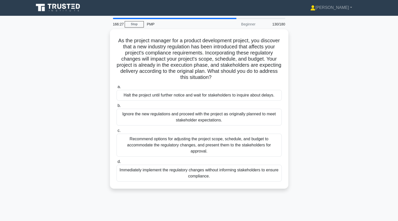
scroll to position [0, 0]
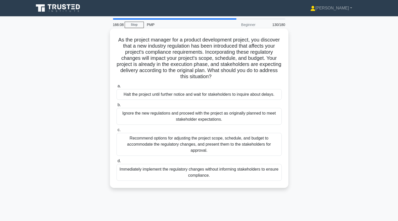
click at [118, 145] on div "Recommend options for adjusting the project scope, schedule, and budget to acco…" at bounding box center [198, 144] width 165 height 23
click at [116, 132] on input "c. Recommend options for adjusting the project scope, schedule, and budget to a…" at bounding box center [116, 129] width 0 height 3
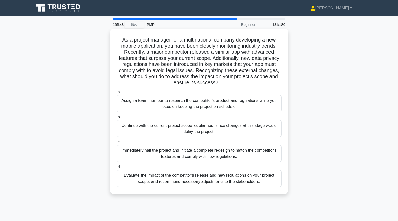
click at [131, 181] on div "Evaluate the impact of the competitor's release and new regulations on your pro…" at bounding box center [198, 178] width 165 height 17
click at [116, 169] on input "d. Evaluate the impact of the competitor's release and new regulations on your …" at bounding box center [116, 167] width 0 height 3
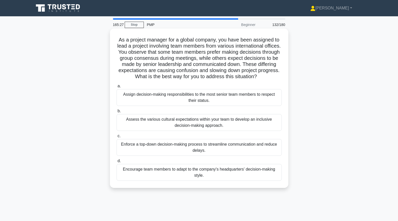
click at [125, 123] on div "Assess the various cultural expectations within your team to develop an inclusi…" at bounding box center [198, 122] width 165 height 17
click at [116, 113] on input "b. Assess the various cultural expectations within your team to develop an incl…" at bounding box center [116, 111] width 0 height 3
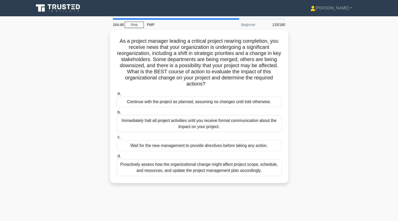
click at [91, 94] on div "As a project manager leading a critical project nearing completion, you receive…" at bounding box center [199, 109] width 336 height 159
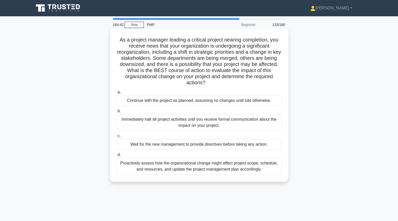
click at [125, 172] on div "Proactively assess how the organizational change might affect project scope, sc…" at bounding box center [198, 166] width 165 height 17
click at [116, 157] on input "d. Proactively assess how the organizational change might affect project scope,…" at bounding box center [116, 154] width 0 height 3
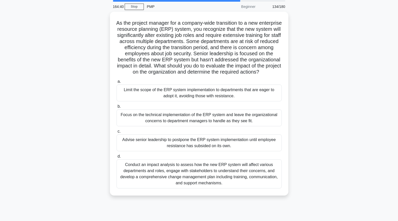
scroll to position [19, 0]
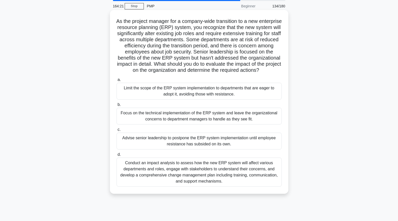
click at [125, 181] on div "Conduct an impact analysis to assess how the new ERP system will affect various…" at bounding box center [198, 172] width 165 height 29
click at [116, 156] on input "d. Conduct an impact analysis to assess how the new ERP system will affect vari…" at bounding box center [116, 154] width 0 height 3
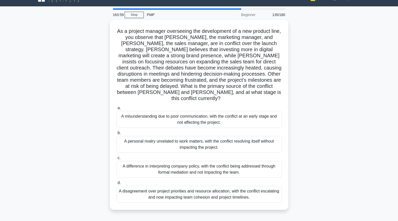
scroll to position [15, 0]
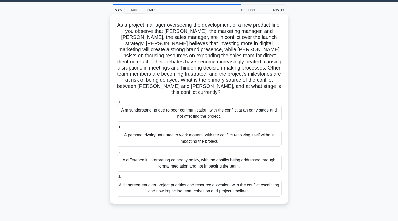
click at [133, 185] on div "A disagreement over project priorities and resource allocation, with the confli…" at bounding box center [198, 188] width 165 height 17
click at [116, 179] on input "d. A disagreement over project priorities and resource allocation, with the con…" at bounding box center [116, 176] width 0 height 3
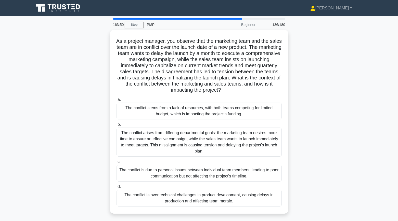
scroll to position [0, 0]
click at [96, 126] on div "As a project manager, you observe that the marketing team and the sales team ar…" at bounding box center [199, 125] width 336 height 190
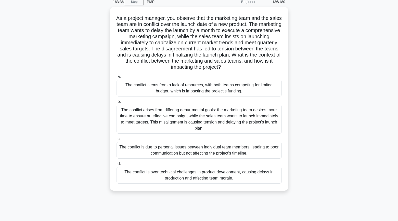
scroll to position [27, 0]
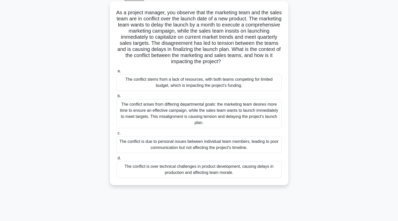
click at [128, 113] on div "The conflict arises from differing departmental goals: the marketing team desir…" at bounding box center [198, 113] width 165 height 29
click at [116, 98] on input "b. The conflict arises from differing departmental goals: the marketing team de…" at bounding box center [116, 95] width 0 height 3
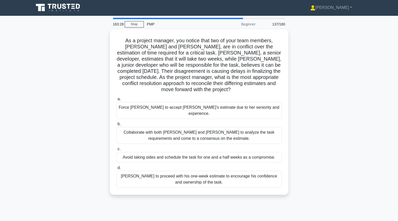
scroll to position [0, 0]
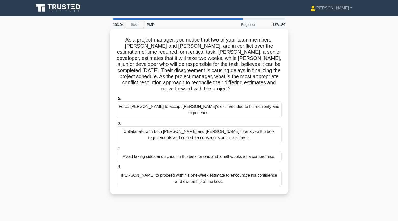
click at [129, 126] on div "Collaborate with both Emily and Raj to analyze the task requirements and come t…" at bounding box center [198, 134] width 165 height 17
click at [116, 124] on input "b. Collaborate with both Emily and Raj to analyze the task requirements and com…" at bounding box center [116, 123] width 0 height 3
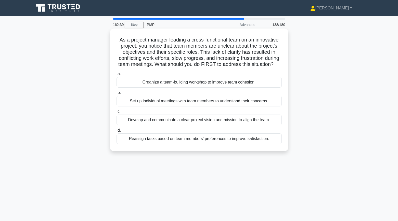
click at [128, 120] on div "Develop and communicate a clear project vision and mission to align the team." at bounding box center [198, 120] width 165 height 11
click at [116, 113] on input "c. Develop and communicate a clear project vision and mission to align the team." at bounding box center [116, 111] width 0 height 3
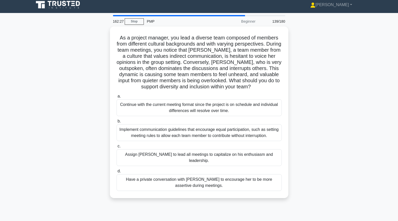
scroll to position [5, 0]
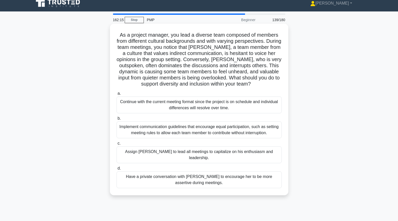
click at [129, 127] on div "Implement communication guidelines that encourage equal participation, such as …" at bounding box center [198, 129] width 165 height 17
click at [116, 120] on input "b. Implement communication guidelines that encourage equal participation, such …" at bounding box center [116, 118] width 0 height 3
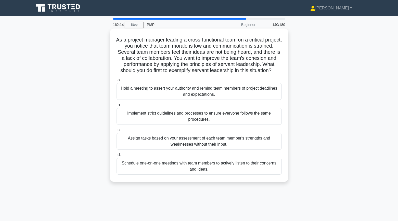
scroll to position [0, 0]
click at [136, 166] on div "Schedule one-on-one meetings with team members to actively listen to their conc…" at bounding box center [198, 166] width 165 height 17
click at [116, 157] on input "d. Schedule one-on-one meetings with team members to actively listen to their c…" at bounding box center [116, 154] width 0 height 3
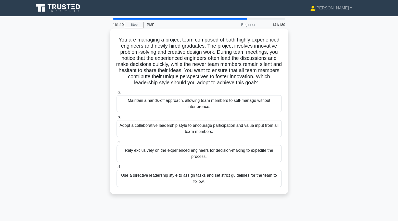
click at [124, 130] on div "Adopt a collaborative leadership style to encourage participation and value inp…" at bounding box center [198, 128] width 165 height 17
click at [116, 119] on input "b. Adopt a collaborative leadership style to encourage participation and value …" at bounding box center [116, 117] width 0 height 3
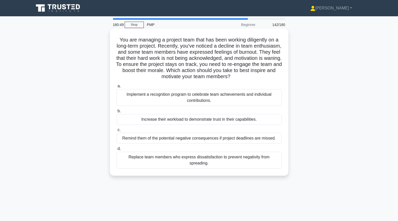
click at [143, 101] on div "Implement a recognition program to celebrate team achievements and individual c…" at bounding box center [198, 97] width 165 height 17
click at [116, 88] on input "a. Implement a recognition program to celebrate team achievements and individua…" at bounding box center [116, 86] width 0 height 3
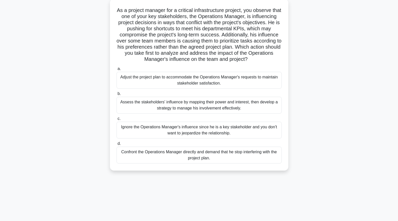
scroll to position [33, 0]
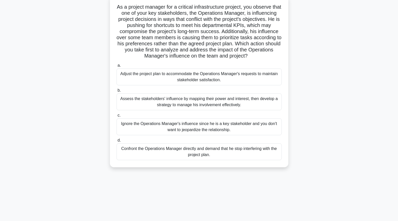
click at [150, 101] on div "Assess the stakeholders' influence by mapping their power and interest, then de…" at bounding box center [198, 101] width 165 height 17
click at [116, 92] on input "b. Assess the stakeholders' influence by mapping their power and interest, then…" at bounding box center [116, 90] width 0 height 3
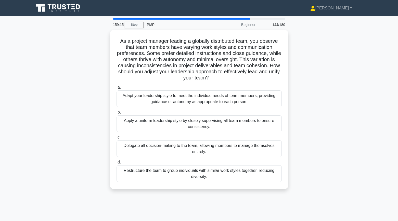
scroll to position [0, 0]
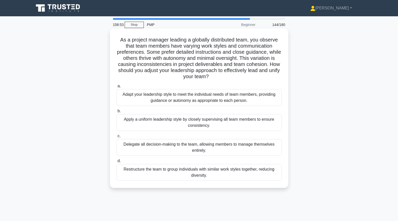
click at [130, 95] on div "Adapt your leadership style to meet the individual needs of team members, provi…" at bounding box center [198, 97] width 165 height 17
click at [116, 88] on input "a. Adapt your leadership style to meet the individual needs of team members, pr…" at bounding box center [116, 86] width 0 height 3
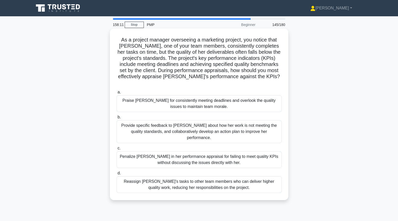
click at [126, 125] on div "Provide specific feedback to Emma about how her work is not meeting the quality…" at bounding box center [198, 131] width 165 height 23
click at [116, 119] on input "b. Provide specific feedback to Emma about how her work is not meeting the qual…" at bounding box center [116, 117] width 0 height 3
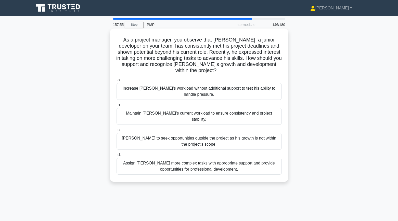
click at [130, 158] on div "Assign Jamal more complex tasks with appropriate support and provide opportunit…" at bounding box center [198, 166] width 165 height 17
click at [116, 155] on input "d. Assign Jamal more complex tasks with appropriate support and provide opportu…" at bounding box center [116, 154] width 0 height 3
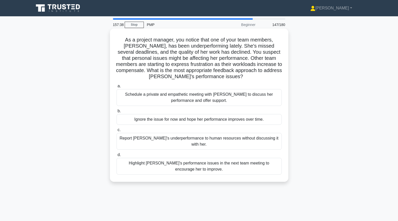
click at [124, 99] on div "Schedule a private and empathetic meeting with Karen to discuss her performance…" at bounding box center [198, 97] width 165 height 17
click at [116, 88] on input "a. Schedule a private and empathetic meeting with Karen to discuss her performa…" at bounding box center [116, 86] width 0 height 3
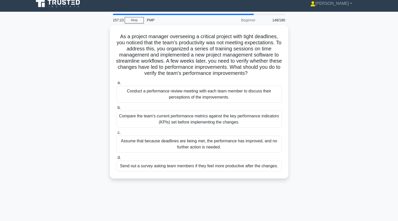
scroll to position [5, 0]
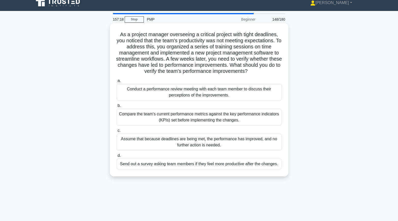
click at [126, 117] on div "Compare the team's current performance metrics against the key performance indi…" at bounding box center [198, 117] width 165 height 17
click at [116, 107] on input "b. Compare the team's current performance metrics against the key performance i…" at bounding box center [116, 105] width 0 height 3
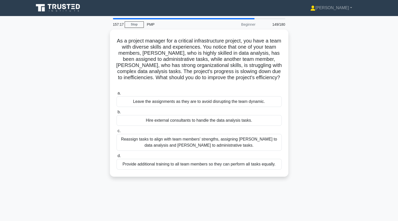
scroll to position [0, 0]
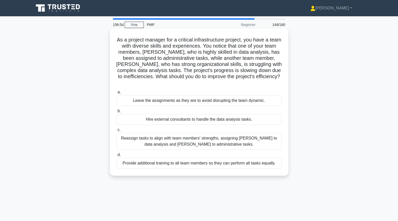
click at [125, 135] on div "Reassign tasks to align with team members' strengths, assigning Emma to data an…" at bounding box center [198, 141] width 165 height 17
click at [116, 132] on input "c. Reassign tasks to align with team members' strengths, assigning Emma to data…" at bounding box center [116, 129] width 0 height 3
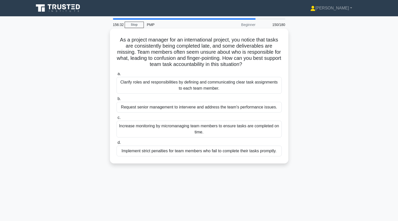
click at [128, 89] on div "Clarify roles and responsibilities by defining and communicating clear task ass…" at bounding box center [198, 85] width 165 height 17
click at [116, 76] on input "a. Clarify roles and responsibilities by defining and communicating clear task …" at bounding box center [116, 73] width 0 height 3
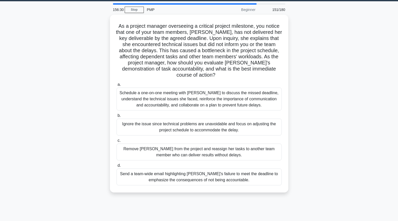
scroll to position [15, 0]
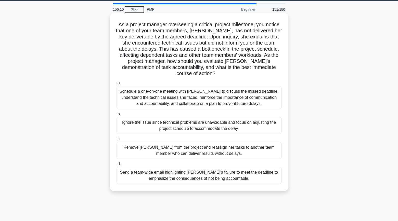
click at [120, 88] on div "Schedule a one-on-one meeting with Emily to discuss the missed deadline, unders…" at bounding box center [198, 97] width 165 height 23
click at [116, 85] on input "a. Schedule a one-on-one meeting with Emily to discuss the missed deadline, und…" at bounding box center [116, 83] width 0 height 3
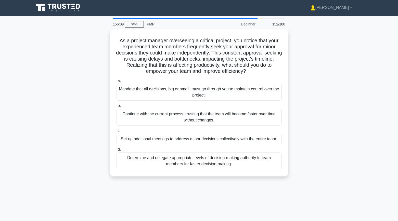
scroll to position [0, 0]
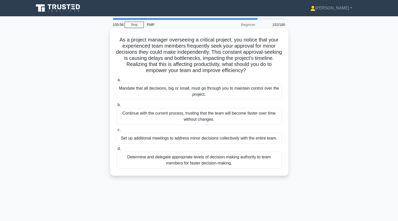
click at [143, 163] on div "Determine and delegate appropriate levels of decision-making authority to team …" at bounding box center [198, 160] width 165 height 17
click at [116, 151] on input "d. Determine and delegate appropriate levels of decision-making authority to te…" at bounding box center [116, 148] width 0 height 3
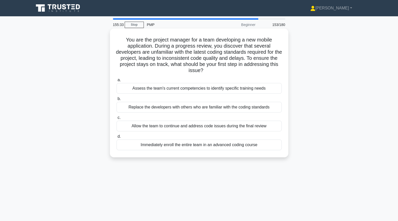
click at [129, 89] on div "Assess the team's current competencies to identify specific training needs" at bounding box center [198, 88] width 165 height 11
click at [116, 82] on input "a. Assess the team's current competencies to identify specific training needs" at bounding box center [116, 79] width 0 height 3
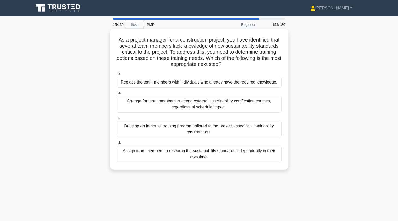
click at [140, 131] on div "Develop an in-house training program tailored to the project's specific sustain…" at bounding box center [198, 129] width 165 height 17
click at [116, 119] on input "c. Develop an in-house training program tailored to the project's specific sust…" at bounding box center [116, 117] width 0 height 3
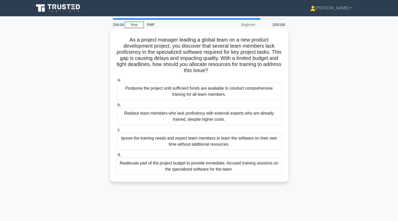
click at [132, 168] on div "Reallocate part of the project budget to provide immediate, focused training se…" at bounding box center [198, 166] width 165 height 17
click at [116, 157] on input "d. Reallocate part of the project budget to provide immediate, focused training…" at bounding box center [116, 154] width 0 height 3
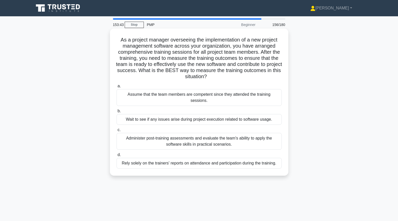
click at [125, 139] on div "Administer post-training assessments and evaluate the team's ability to apply t…" at bounding box center [198, 141] width 165 height 17
click at [116, 132] on input "c. Administer post-training assessments and evaluate the team's ability to appl…" at bounding box center [116, 129] width 0 height 3
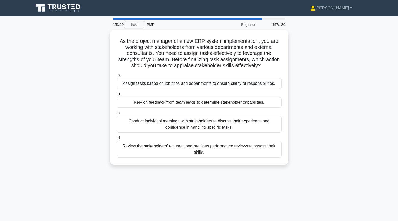
click at [103, 128] on div "As the project manager of a new ERP system implementation, you are working with…" at bounding box center [199, 100] width 336 height 141
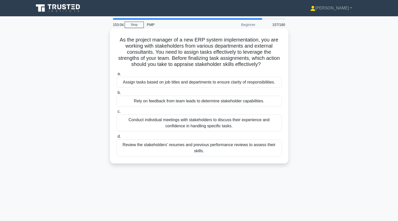
click at [128, 125] on div "Conduct individual meetings with stakeholders to discuss their experience and c…" at bounding box center [198, 123] width 165 height 17
click at [116, 113] on input "c. Conduct individual meetings with stakeholders to discuss their experience an…" at bounding box center [116, 111] width 0 height 3
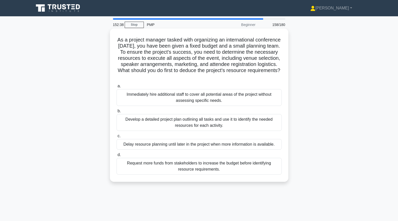
click at [121, 125] on div "Develop a detailed project plan outlining all tasks and use it to identify the …" at bounding box center [198, 122] width 165 height 17
click at [116, 113] on input "b. Develop a detailed project plan outlining all tasks and use it to identify t…" at bounding box center [116, 111] width 0 height 3
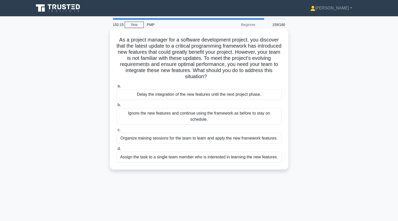
click at [123, 139] on div "Organize training sessions for the team to learn and apply the new framework fe…" at bounding box center [198, 138] width 165 height 11
click at [116, 132] on input "c. Organize training sessions for the team to learn and apply the new framework…" at bounding box center [116, 129] width 0 height 3
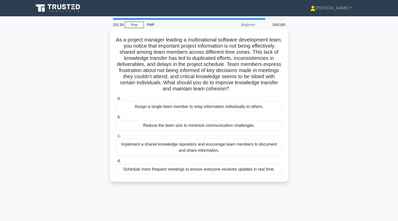
click at [123, 145] on div "Implement a shared knowledge repository and encourage team members to document …" at bounding box center [198, 147] width 165 height 17
click at [116, 138] on input "c. Implement a shared knowledge repository and encourage team members to docume…" at bounding box center [116, 135] width 0 height 3
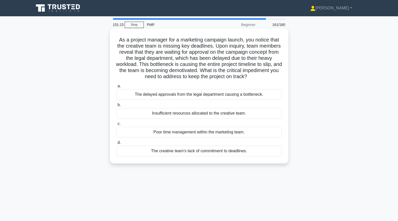
click at [129, 95] on div "The delayed approvals from the legal department causing a bottleneck." at bounding box center [198, 94] width 165 height 11
click at [116, 88] on input "a. The delayed approvals from the legal department causing a bottleneck." at bounding box center [116, 86] width 0 height 3
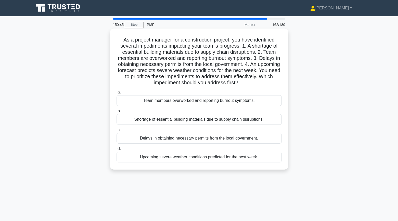
click at [140, 139] on div "Delays in obtaining necessary permits from the local government." at bounding box center [198, 138] width 165 height 11
click at [116, 132] on input "c. Delays in obtaining necessary permits from the local government." at bounding box center [116, 129] width 0 height 3
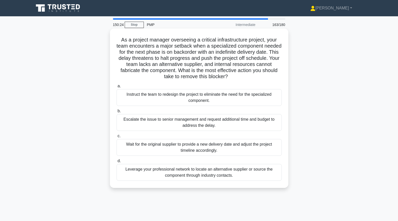
click at [149, 169] on div "Leverage your professional network to locate an alternative supplier or source …" at bounding box center [198, 172] width 165 height 17
click at [116, 163] on input "d. Leverage your professional network to locate an alternative supplier or sour…" at bounding box center [116, 160] width 0 height 3
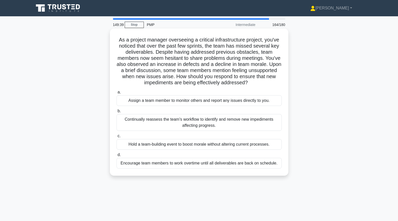
click at [136, 122] on div "Continually reassess the team's workflow to identify and remove new impediments…" at bounding box center [198, 122] width 165 height 17
click at [116, 113] on input "b. Continually reassess the team's workflow to identify and remove new impedime…" at bounding box center [116, 111] width 0 height 3
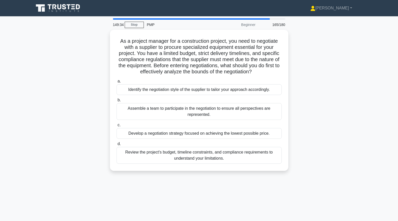
click at [91, 98] on div "As a project manager for a construction project, you need to negotiate with a s…" at bounding box center [199, 103] width 336 height 147
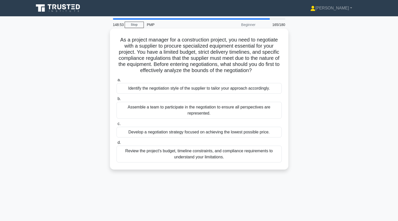
click at [126, 156] on div "Review the project's budget, timeline constraints, and compliance requirements …" at bounding box center [198, 154] width 165 height 17
click at [116, 144] on input "d. Review the project's budget, timeline constraints, and compliance requiremen…" at bounding box center [116, 142] width 0 height 3
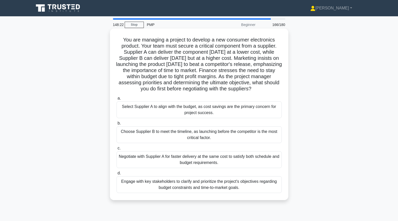
click at [127, 184] on div "Engage with key stakeholders to clarify and prioritize the project's objectives…" at bounding box center [198, 184] width 165 height 17
click at [116, 175] on input "d. Engage with key stakeholders to clarify and prioritize the project's objecti…" at bounding box center [116, 173] width 0 height 3
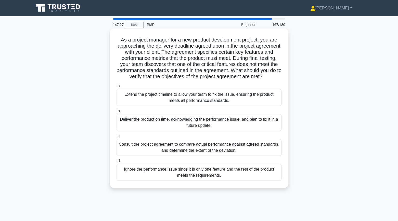
click at [129, 99] on div "Extend the project timeline to allow your team to fix the issue, ensuring the p…" at bounding box center [198, 97] width 165 height 17
click at [116, 88] on input "a. Extend the project timeline to allow your team to fix the issue, ensuring th…" at bounding box center [116, 86] width 0 height 3
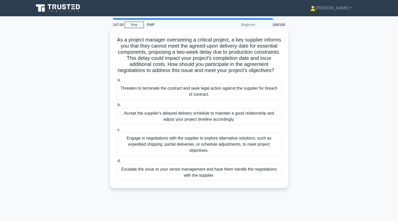
click at [126, 144] on div "Engage in negotiations with the supplier to explore alternative solutions, such…" at bounding box center [198, 144] width 165 height 23
click at [116, 132] on input "c. Engage in negotiations with the supplier to explore alternative solutions, s…" at bounding box center [116, 129] width 0 height 3
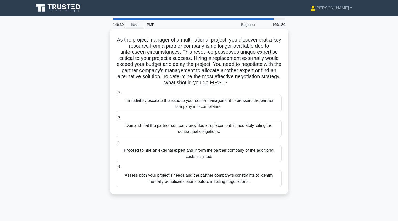
click at [140, 181] on div "Assess both your project's needs and the partner company's constraints to ident…" at bounding box center [198, 178] width 165 height 17
click at [116, 169] on input "d. Assess both your project's needs and the partner company's constraints to id…" at bounding box center [116, 167] width 0 height 3
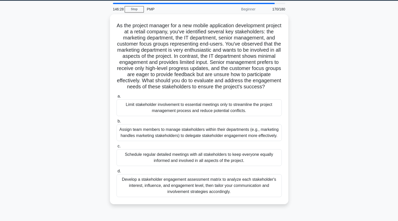
scroll to position [16, 0]
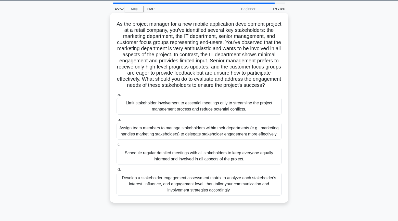
click at [166, 189] on div "Develop a stakeholder engagement assessment matrix to analyze each stakeholder'…" at bounding box center [198, 184] width 165 height 23
click at [116, 171] on input "d. Develop a stakeholder engagement assessment matrix to analyze each stakehold…" at bounding box center [116, 169] width 0 height 3
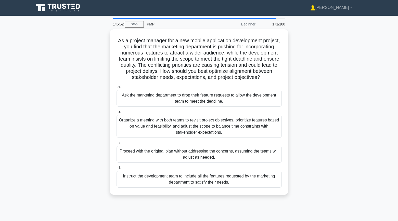
scroll to position [0, 0]
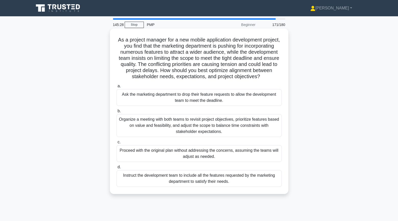
click at [124, 132] on div "Organize a meeting with both teams to revisit project objectives, prioritize fe…" at bounding box center [198, 125] width 165 height 23
click at [116, 113] on input "b. Organize a meeting with both teams to revisit project objectives, prioritize…" at bounding box center [116, 111] width 0 height 3
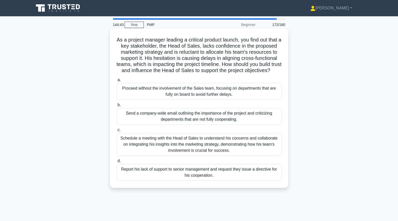
click at [136, 148] on div "Schedule a meeting with the Head of Sales to understand his concerns and collab…" at bounding box center [198, 144] width 165 height 23
click at [116, 132] on input "c. Schedule a meeting with the Head of Sales to understand his concerns and col…" at bounding box center [116, 129] width 0 height 3
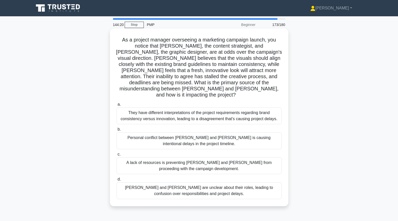
click at [127, 113] on div "They have different interpretations of the project requirements regarding brand…" at bounding box center [198, 115] width 165 height 17
click at [116, 106] on input "a. They have different interpretations of the project requirements regarding br…" at bounding box center [116, 104] width 0 height 3
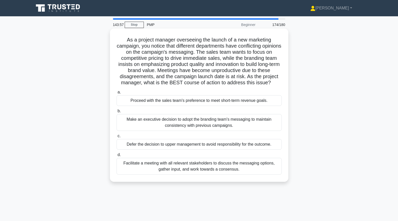
click at [131, 169] on div "Facilitate a meeting with all relevant stakeholders to discuss the messaging op…" at bounding box center [198, 166] width 165 height 17
click at [116, 157] on input "d. Facilitate a meeting with all relevant stakeholders to discuss the messaging…" at bounding box center [116, 154] width 0 height 3
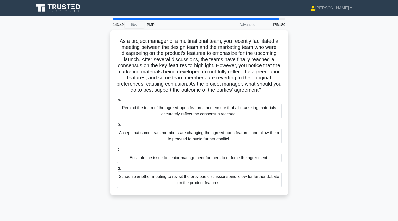
click at [99, 136] on div "As a project manager of a multinational team, you recently facilitated a meetin…" at bounding box center [199, 116] width 336 height 172
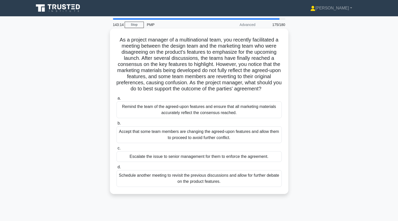
click at [139, 107] on div "Remind the team of the agreed-upon features and ensure that all marketing mater…" at bounding box center [198, 109] width 165 height 17
click at [116, 100] on input "a. Remind the team of the agreed-upon features and ensure that all marketing ma…" at bounding box center [116, 98] width 0 height 3
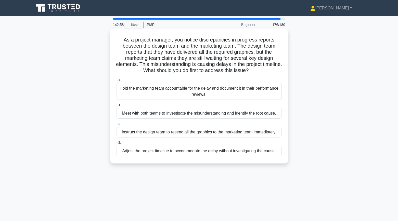
click at [128, 116] on div "Meet with both teams to investigate the misunderstanding and identify the root …" at bounding box center [198, 113] width 165 height 11
click at [116, 107] on input "b. Meet with both teams to investigate the misunderstanding and identify the ro…" at bounding box center [116, 104] width 0 height 3
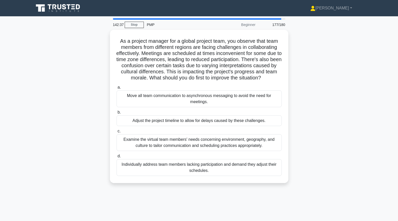
scroll to position [1, 0]
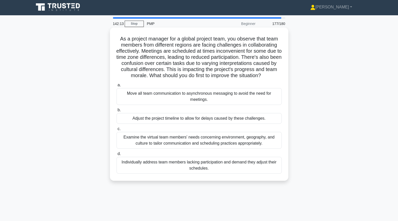
click at [145, 142] on div "Examine the virtual team members' needs concerning environment, geography, and …" at bounding box center [198, 140] width 165 height 17
click at [116, 131] on input "c. Examine the virtual team members' needs concerning environment, geography, a…" at bounding box center [116, 128] width 0 height 3
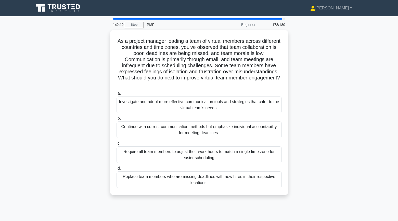
scroll to position [0, 0]
click at [100, 118] on div "As a project manager leading a team of virtual members across different countri…" at bounding box center [199, 116] width 336 height 172
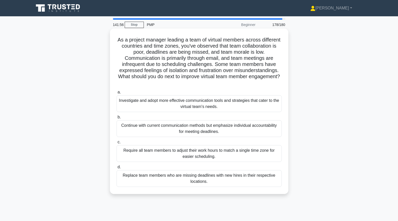
click at [146, 98] on div "Investigate and adopt more effective communication tools and strategies that ca…" at bounding box center [198, 103] width 165 height 17
click at [116, 94] on input "a. Investigate and adopt more effective communication tools and strategies that…" at bounding box center [116, 92] width 0 height 3
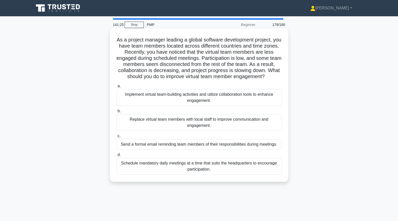
click at [128, 97] on div "Implement virtual team-building activities and utilize collaboration tools to e…" at bounding box center [198, 97] width 165 height 17
click at [116, 88] on input "a. Implement virtual team-building activities and utilize collaboration tools t…" at bounding box center [116, 86] width 0 height 3
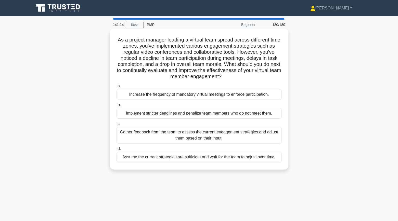
click at [138, 137] on div "Gather feedback from the team to assess the current engagement strategies and a…" at bounding box center [198, 135] width 165 height 17
click at [116, 126] on input "c. Gather feedback from the team to assess the current engagement strategies an…" at bounding box center [116, 123] width 0 height 3
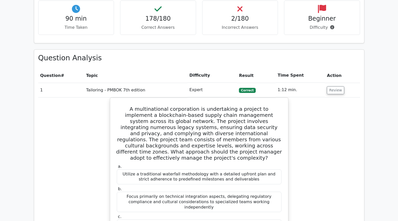
scroll to position [198, 0]
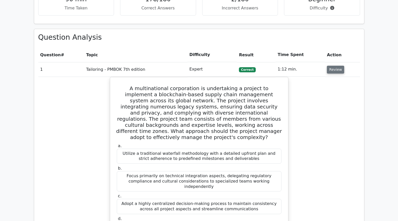
click at [334, 73] on button "Review" at bounding box center [335, 70] width 17 height 8
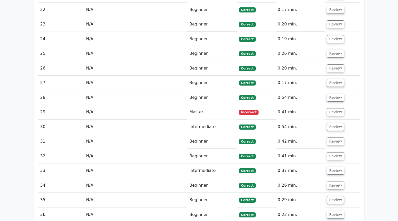
scroll to position [574, 0]
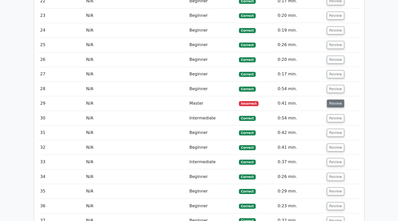
click at [338, 102] on button "Review" at bounding box center [335, 104] width 17 height 8
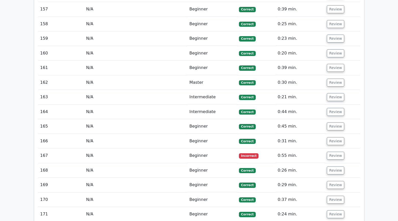
scroll to position [2810, 0]
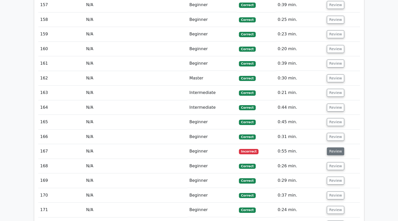
click at [330, 147] on button "Review" at bounding box center [335, 151] width 17 height 8
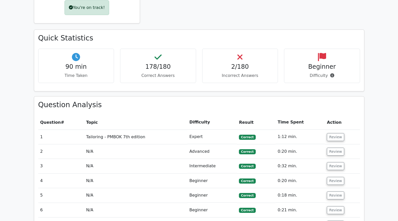
scroll to position [0, 0]
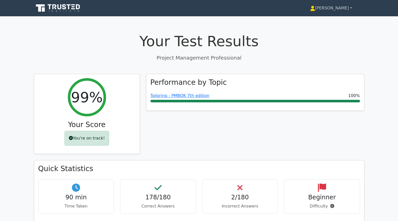
click at [342, 12] on link "[PERSON_NAME]" at bounding box center [331, 8] width 66 height 10
click at [338, 18] on link "Profile" at bounding box center [318, 20] width 40 height 8
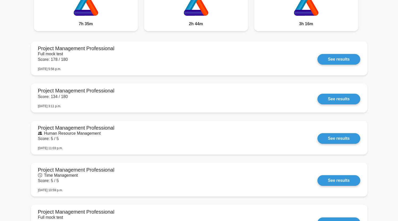
scroll to position [327, 0]
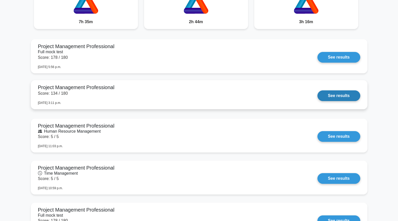
click at [344, 98] on link "See results" at bounding box center [338, 95] width 43 height 11
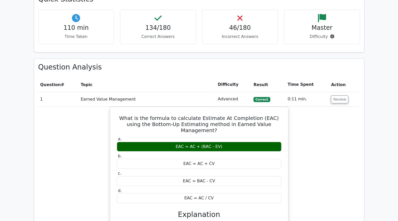
scroll to position [657, 0]
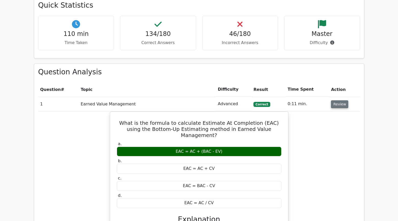
click at [334, 108] on button "Review" at bounding box center [339, 104] width 17 height 8
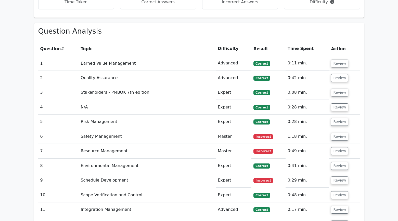
scroll to position [703, 0]
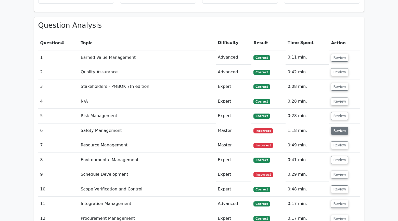
click at [336, 133] on button "Review" at bounding box center [339, 131] width 17 height 8
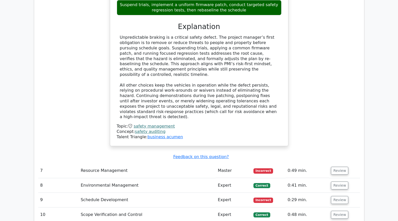
scroll to position [983, 0]
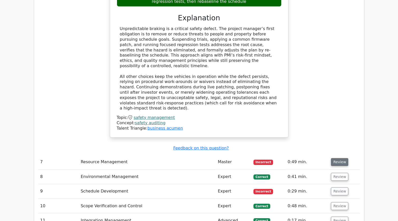
click at [337, 158] on button "Review" at bounding box center [339, 162] width 17 height 8
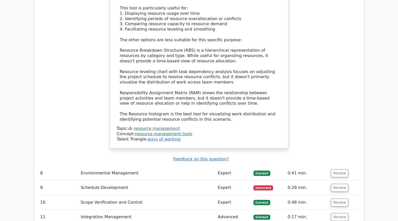
scroll to position [1322, 0]
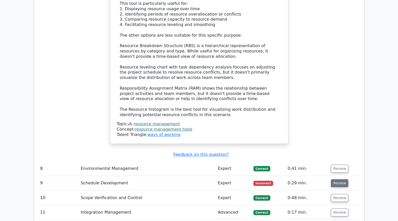
click at [336, 179] on button "Review" at bounding box center [339, 183] width 17 height 8
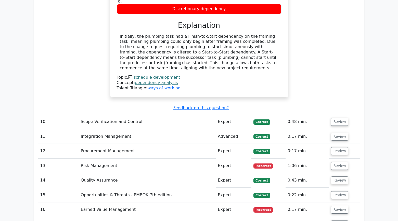
scroll to position [1613, 0]
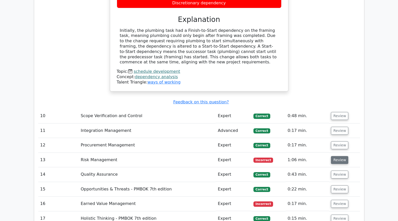
click at [339, 156] on button "Review" at bounding box center [339, 160] width 17 height 8
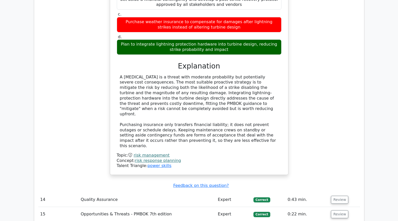
scroll to position [1872, 0]
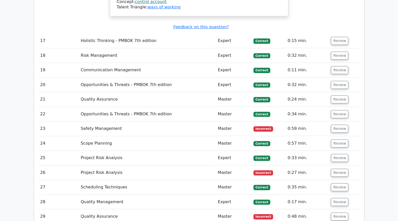
scroll to position [2259, 0]
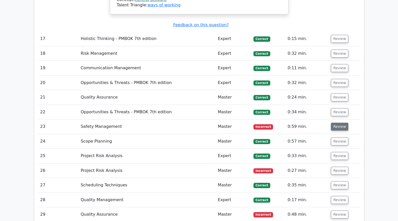
click at [338, 123] on button "Review" at bounding box center [339, 127] width 17 height 8
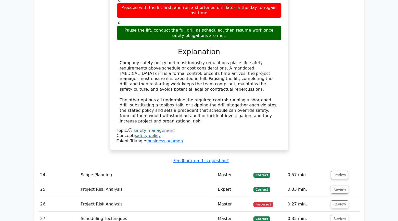
scroll to position [2496, 0]
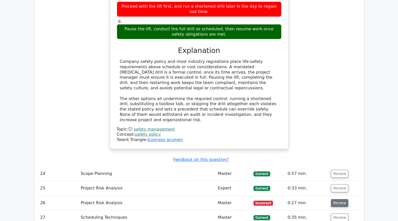
click at [337, 199] on button "Review" at bounding box center [339, 203] width 17 height 8
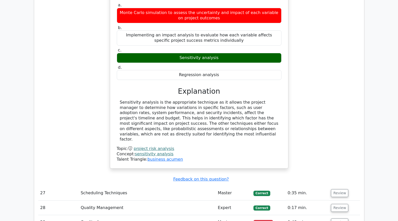
scroll to position [2760, 0]
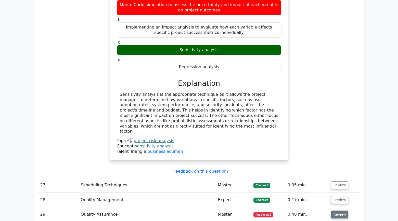
click at [336, 211] on button "Review" at bounding box center [339, 215] width 17 height 8
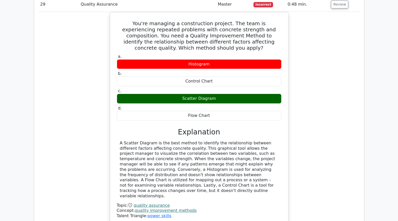
scroll to position [2999, 0]
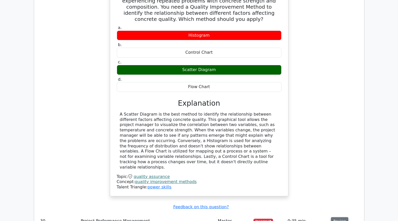
click at [335, 217] on button "Review" at bounding box center [339, 221] width 17 height 8
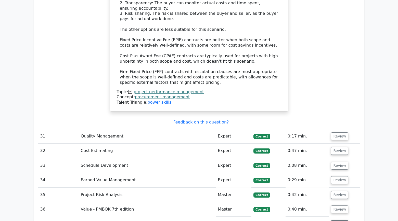
scroll to position [3407, 0]
click at [337, 220] on button "Review" at bounding box center [339, 224] width 17 height 8
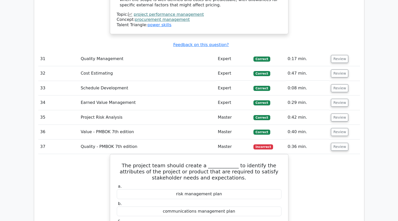
scroll to position [3487, 0]
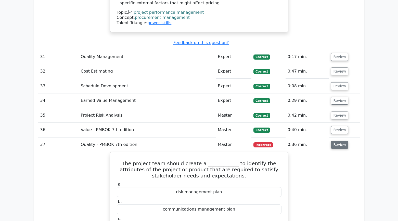
click at [345, 141] on button "Review" at bounding box center [339, 145] width 17 height 8
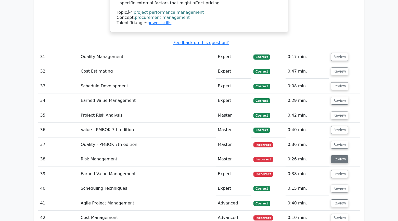
click at [339, 155] on button "Review" at bounding box center [339, 159] width 17 height 8
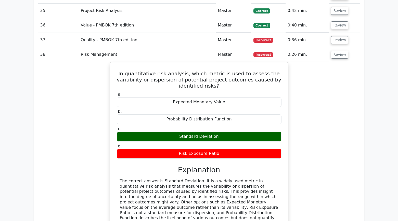
scroll to position [3593, 0]
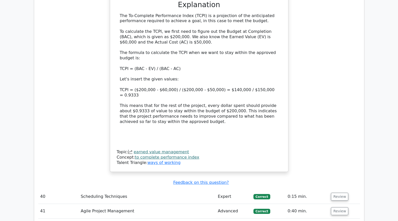
scroll to position [3995, 0]
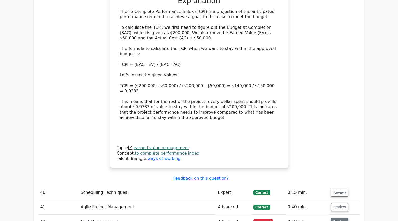
click at [335, 218] on button "Review" at bounding box center [339, 222] width 17 height 8
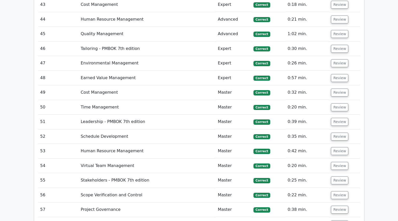
scroll to position [4412, 0]
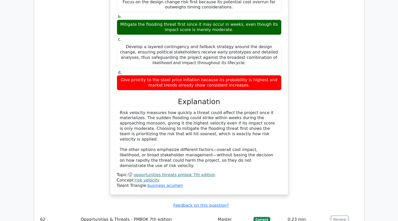
scroll to position [4749, 0]
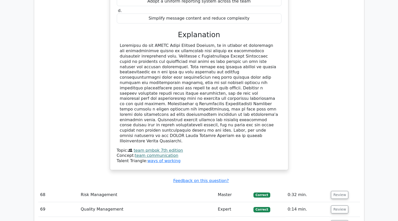
scroll to position [5139, 0]
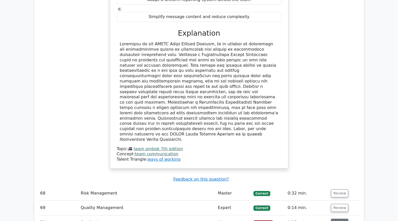
click at [336, 219] on button "Review" at bounding box center [339, 223] width 17 height 8
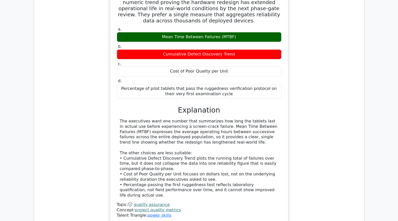
scroll to position [5397, 0]
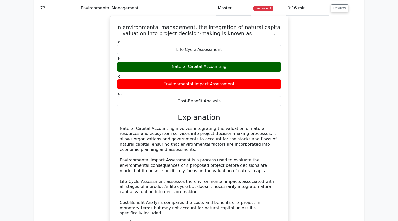
scroll to position [5678, 0]
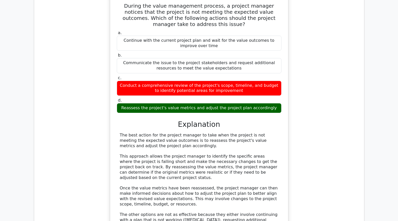
scroll to position [5977, 0]
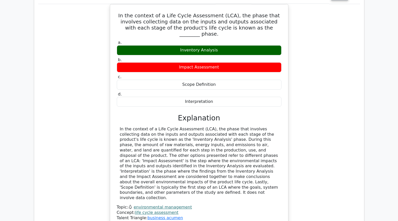
scroll to position [6302, 0]
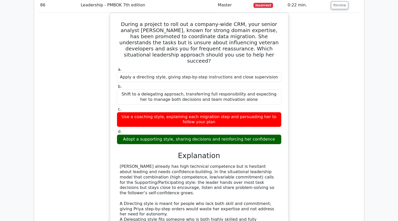
scroll to position [6634, 0]
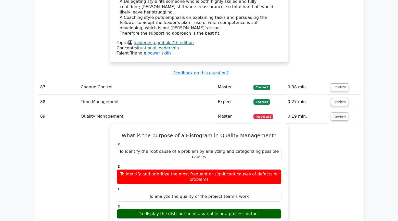
scroll to position [6852, 0]
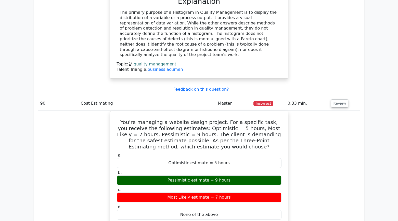
scroll to position [7086, 0]
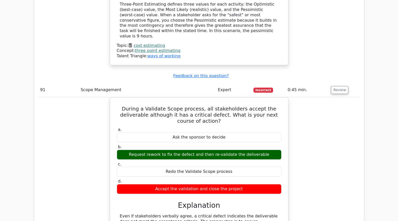
scroll to position [7333, 0]
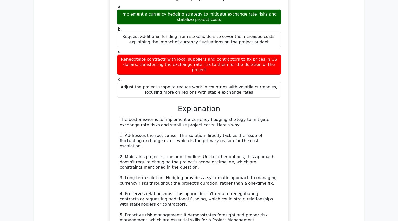
scroll to position [7739, 0]
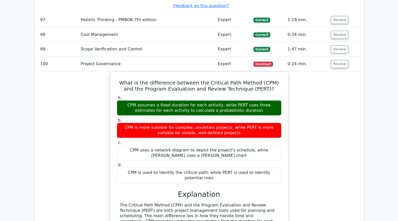
scroll to position [8061, 0]
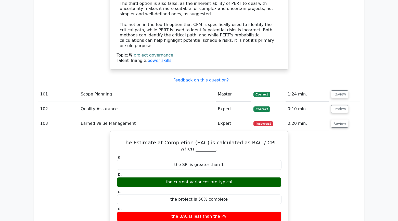
scroll to position [8348, 0]
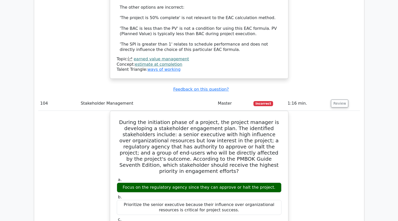
scroll to position [8655, 0]
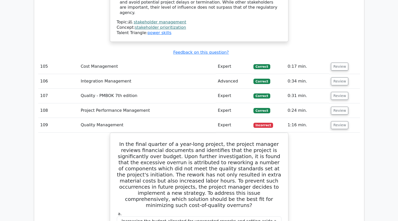
scroll to position [8976, 0]
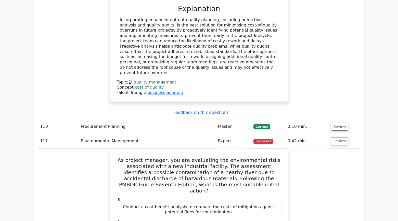
scroll to position [9267, 0]
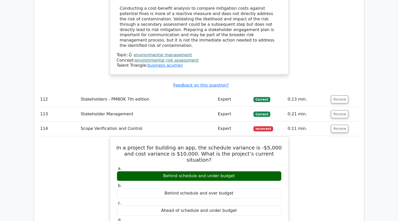
scroll to position [9641, 0]
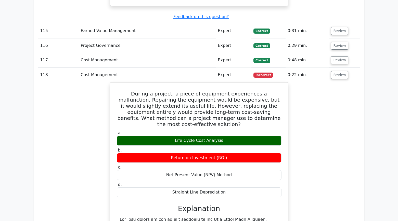
scroll to position [9944, 0]
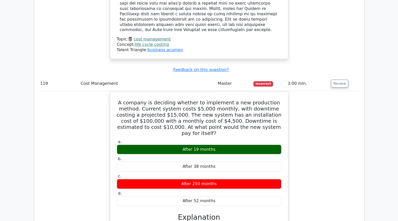
scroll to position [10212, 0]
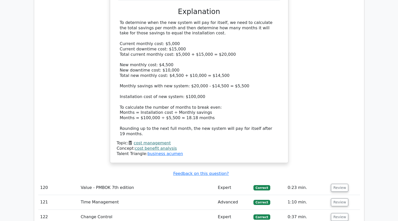
scroll to position [10408, 0]
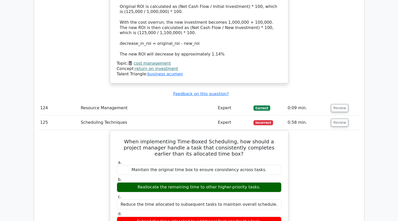
scroll to position [10798, 0]
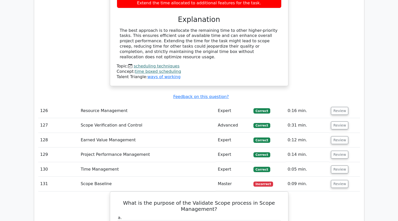
scroll to position [11005, 0]
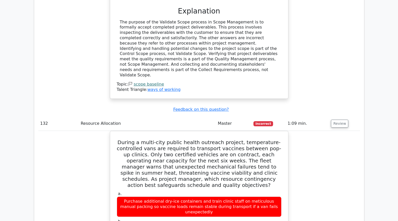
scroll to position [11289, 0]
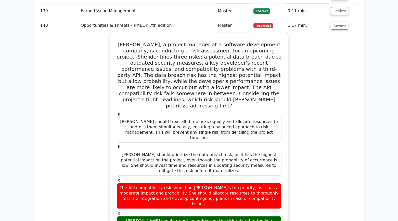
scroll to position [11822, 0]
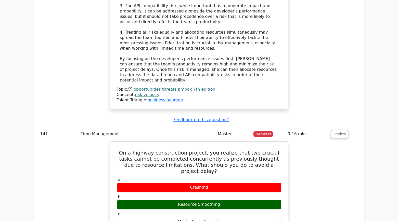
scroll to position [12165, 0]
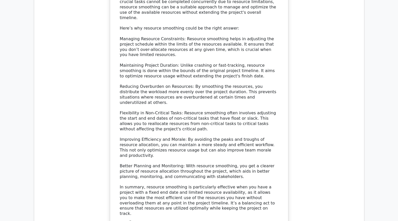
scroll to position [12440, 0]
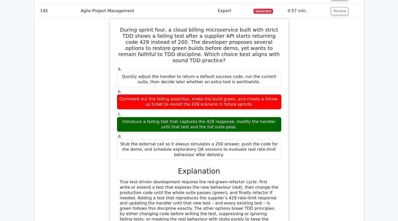
scroll to position [12743, 0]
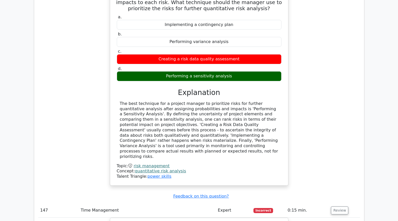
scroll to position [13042, 0]
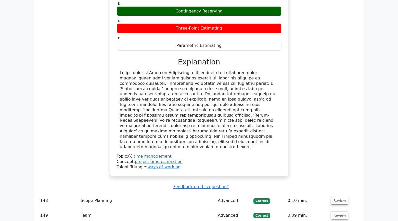
scroll to position [13316, 0]
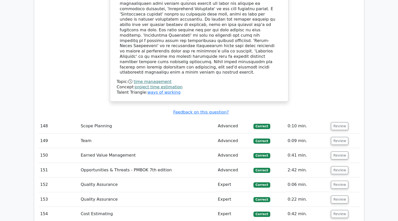
scroll to position [13389, 0]
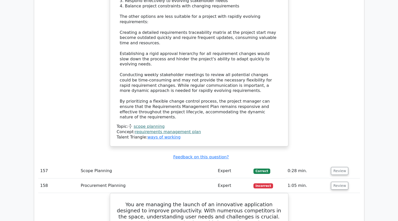
scroll to position [14096, 0]
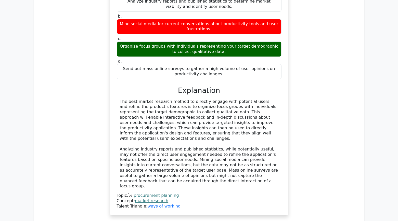
scroll to position [14376, 0]
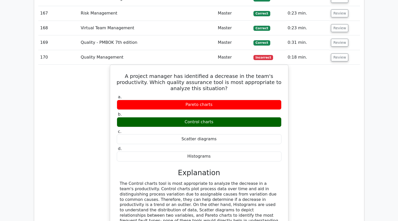
scroll to position [14701, 0]
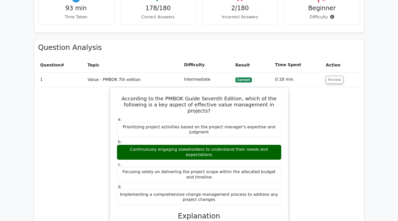
scroll to position [205, 0]
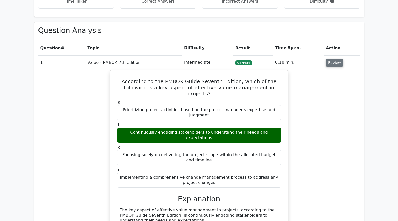
click at [330, 65] on button "Review" at bounding box center [334, 63] width 17 height 8
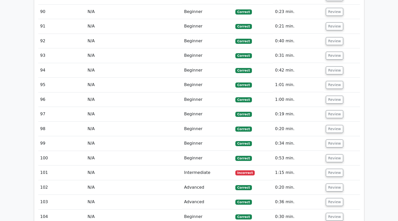
scroll to position [1564, 0]
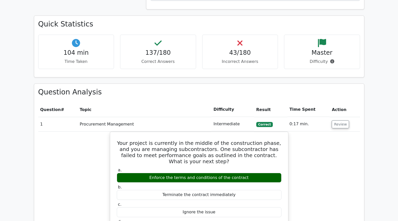
scroll to position [649, 0]
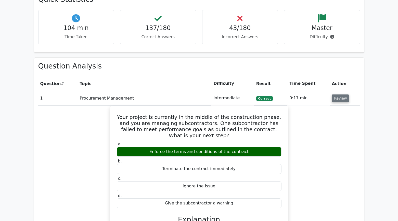
click at [340, 101] on button "Review" at bounding box center [339, 98] width 17 height 8
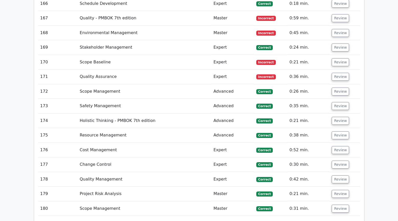
scroll to position [3165, 0]
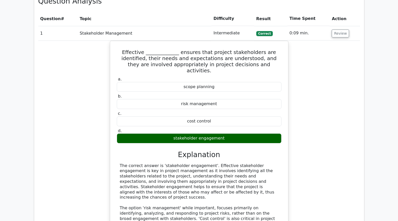
scroll to position [727, 0]
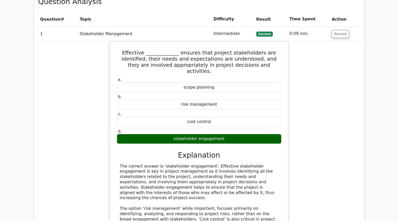
click at [340, 39] on td "Review" at bounding box center [344, 33] width 30 height 15
click at [340, 35] on button "Review" at bounding box center [339, 34] width 17 height 8
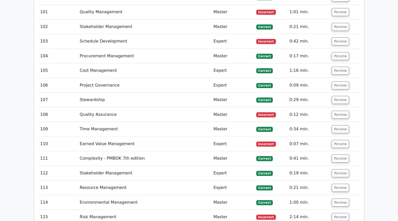
scroll to position [2187, 0]
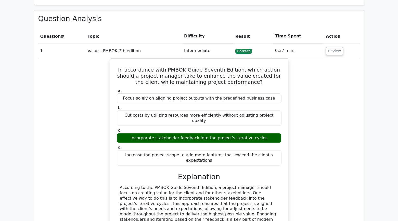
scroll to position [214, 0]
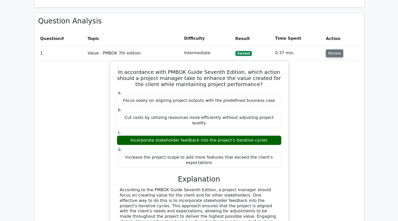
click at [331, 53] on button "Review" at bounding box center [334, 53] width 17 height 8
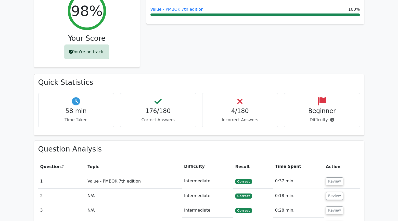
scroll to position [79, 0]
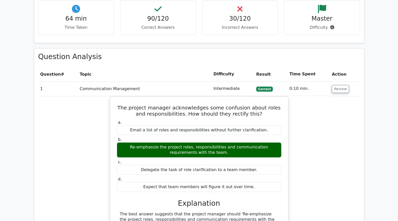
scroll to position [593, 0]
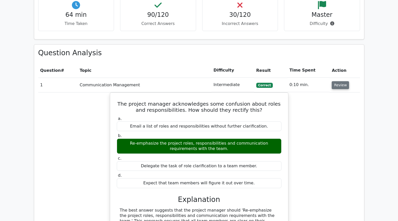
click at [336, 87] on button "Review" at bounding box center [339, 85] width 17 height 8
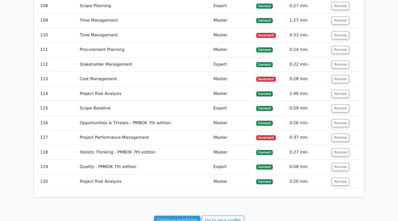
scroll to position [2242, 0]
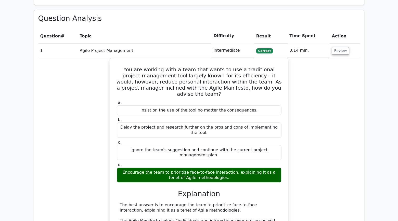
scroll to position [630, 0]
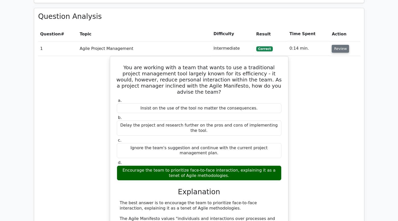
click at [342, 49] on button "Review" at bounding box center [339, 49] width 17 height 8
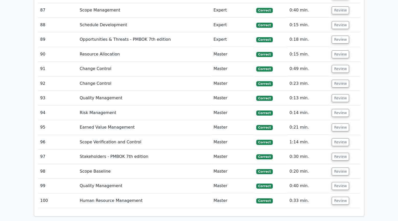
scroll to position [1928, 0]
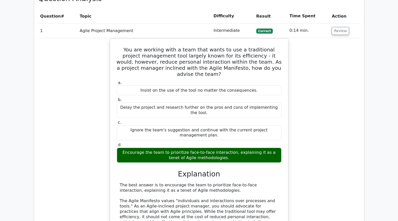
scroll to position [643, 0]
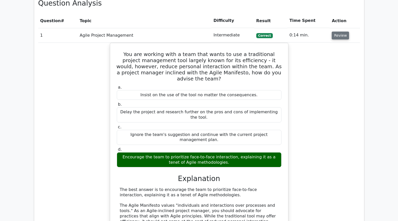
click at [340, 38] on button "Review" at bounding box center [339, 36] width 17 height 8
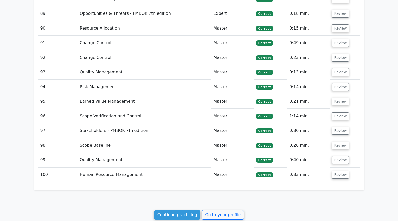
scroll to position [1954, 0]
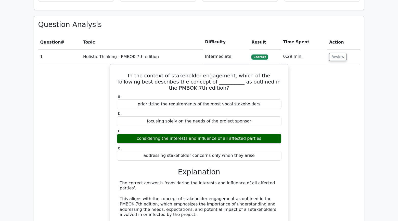
scroll to position [222, 0]
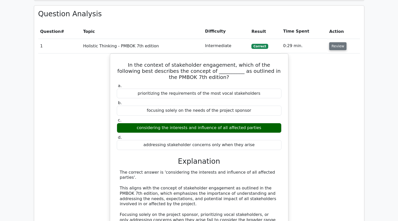
click at [341, 47] on button "Review" at bounding box center [337, 46] width 17 height 8
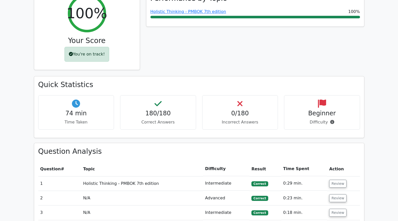
scroll to position [0, 0]
